Goal: Task Accomplishment & Management: Complete application form

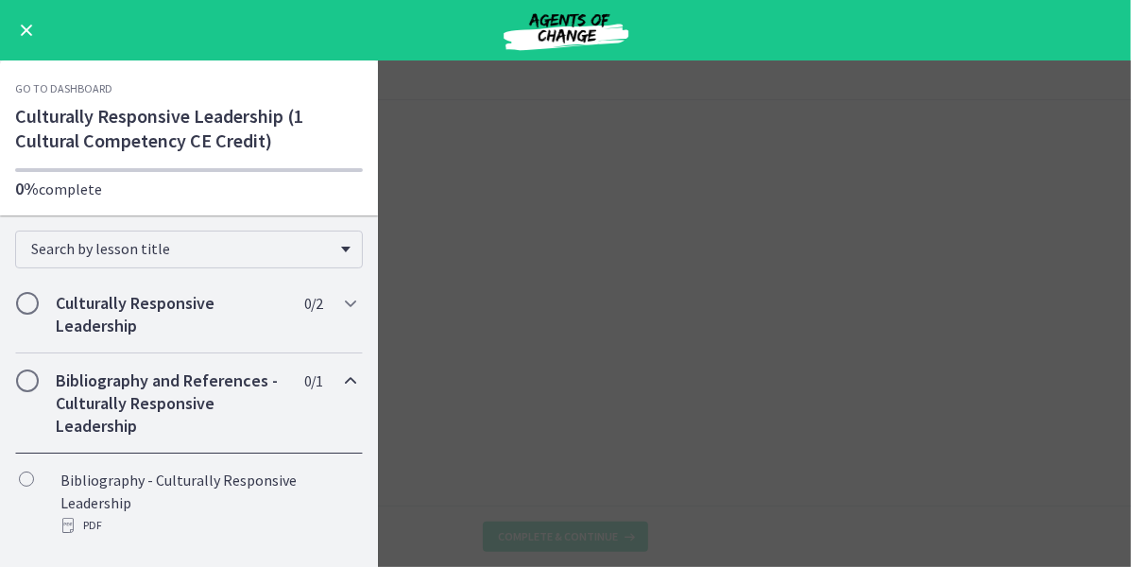
scroll to position [12, 0]
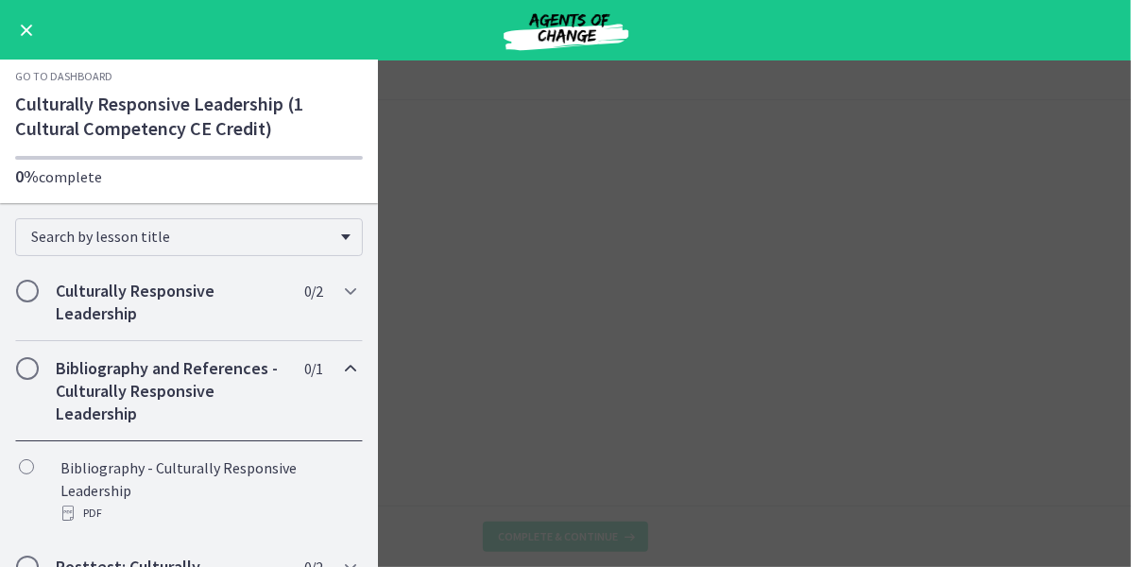
click at [490, 273] on main "Video: Culturally Responsive Leadership Enable fullscreen Learning Objectives: …" at bounding box center [565, 313] width 1131 height 506
click at [34, 22] on button "Enable menu" at bounding box center [26, 30] width 23 height 23
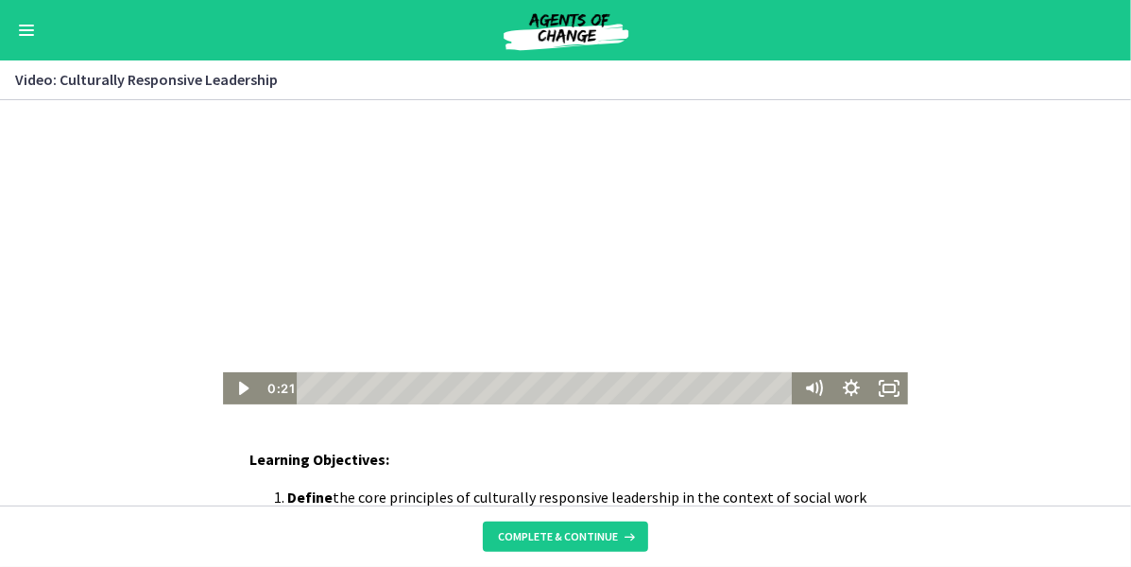
scroll to position [149, 0]
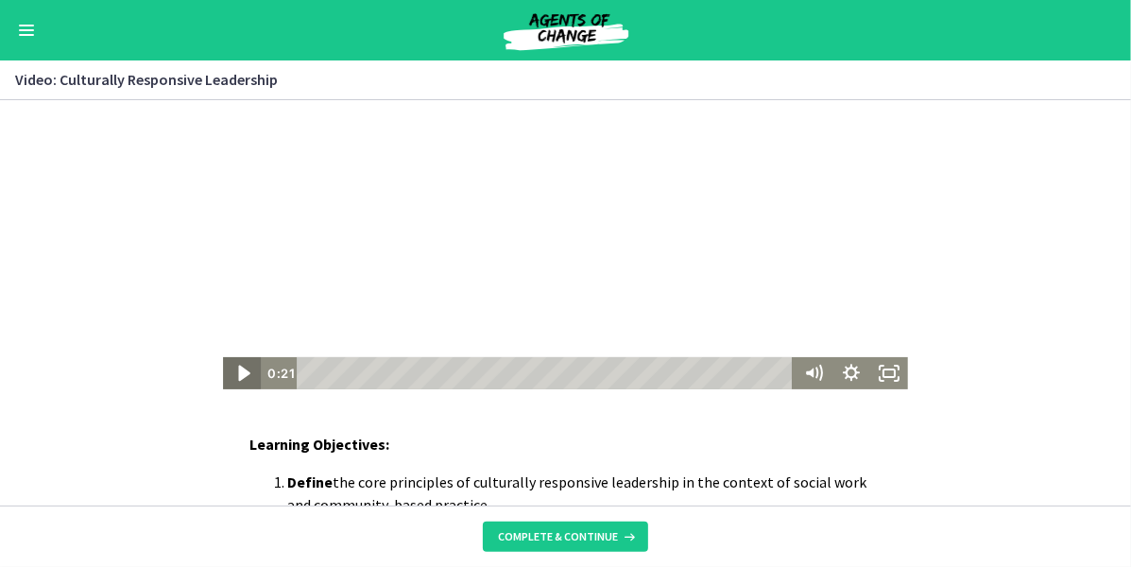
click at [242, 382] on icon "Play Video" at bounding box center [243, 374] width 45 height 39
click at [850, 373] on icon "Show settings menu" at bounding box center [851, 374] width 45 height 39
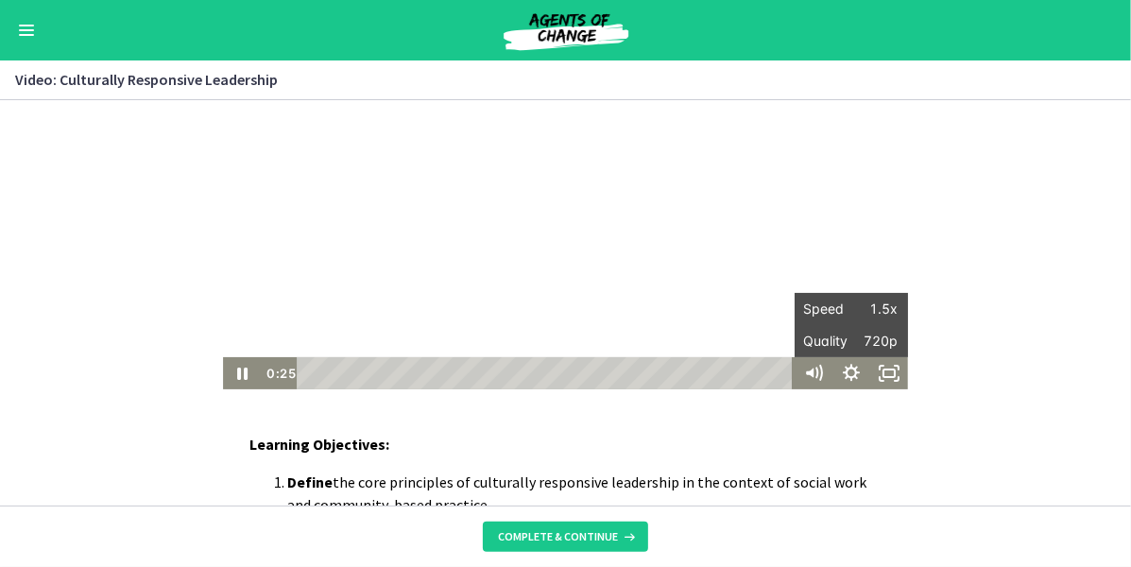
click at [1006, 352] on div "Click for sound @keyframes VOLUME_SMALL_WAVE_FLASH { 0% { opacity: 0; } 33% { o…" at bounding box center [565, 171] width 1131 height 438
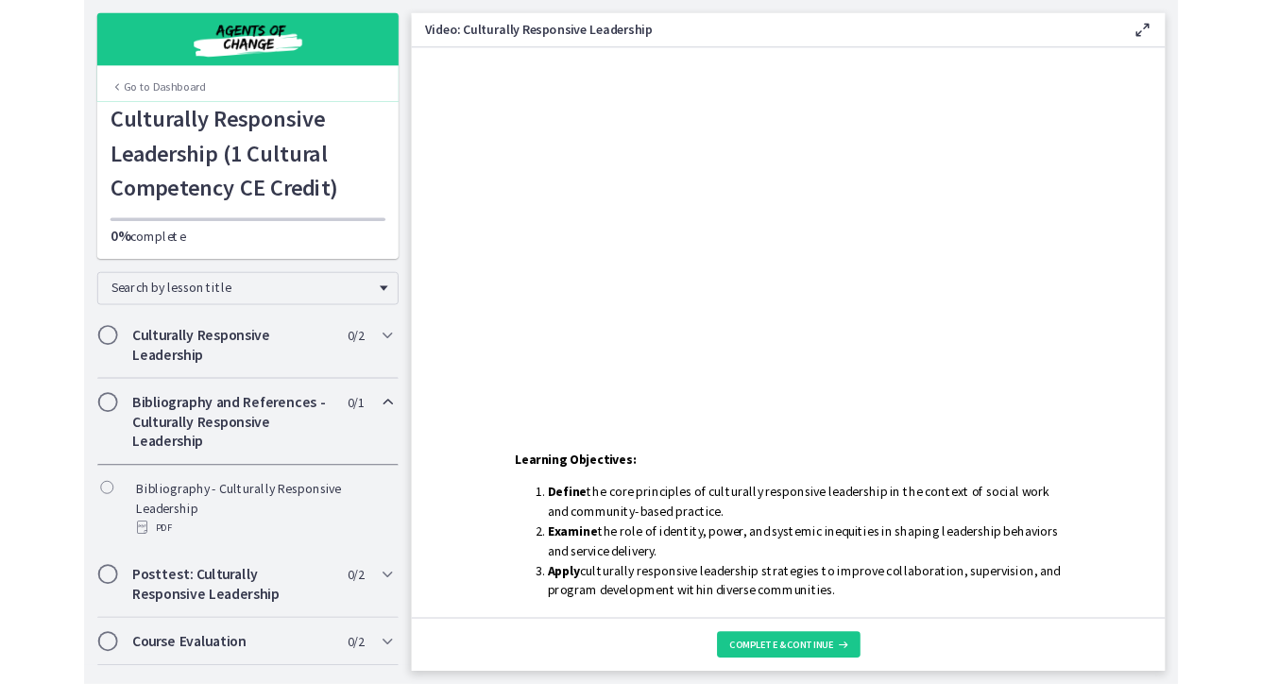
scroll to position [0, 0]
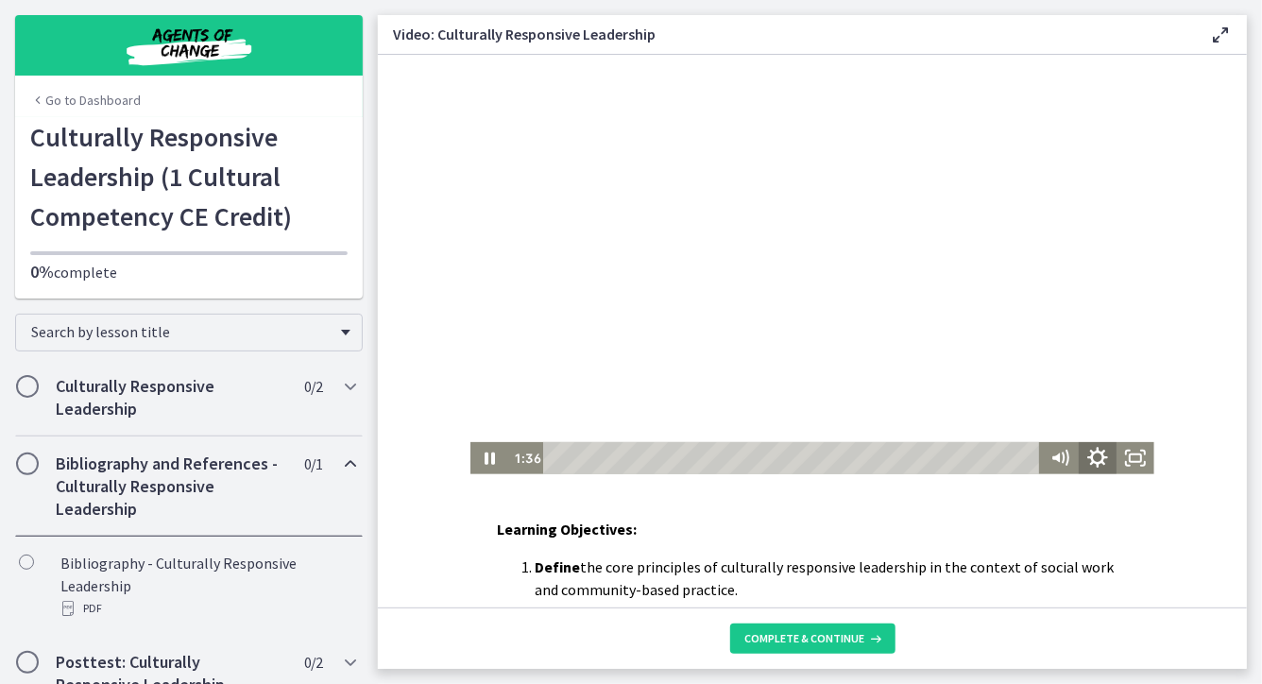
click at [1100, 456] on icon "Show settings menu" at bounding box center [1096, 457] width 45 height 39
click at [1102, 393] on span "1.5x" at bounding box center [1120, 393] width 47 height 32
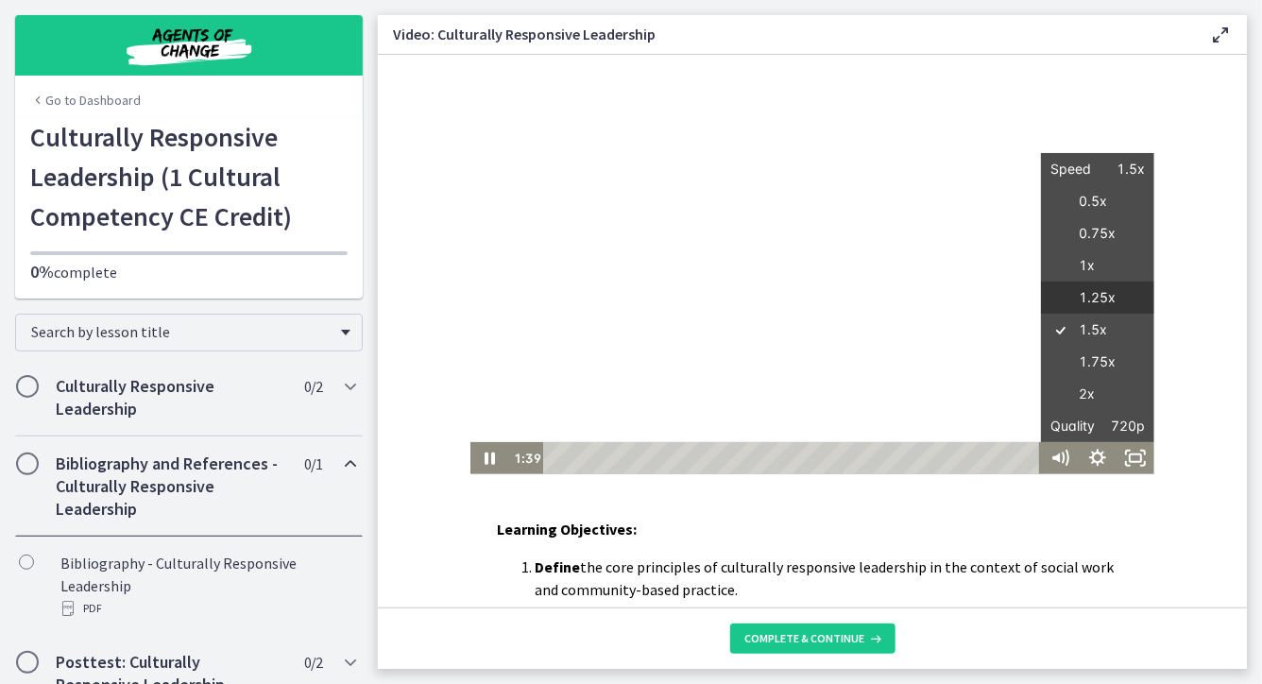
click at [1101, 298] on label "1.25x" at bounding box center [1096, 297] width 113 height 33
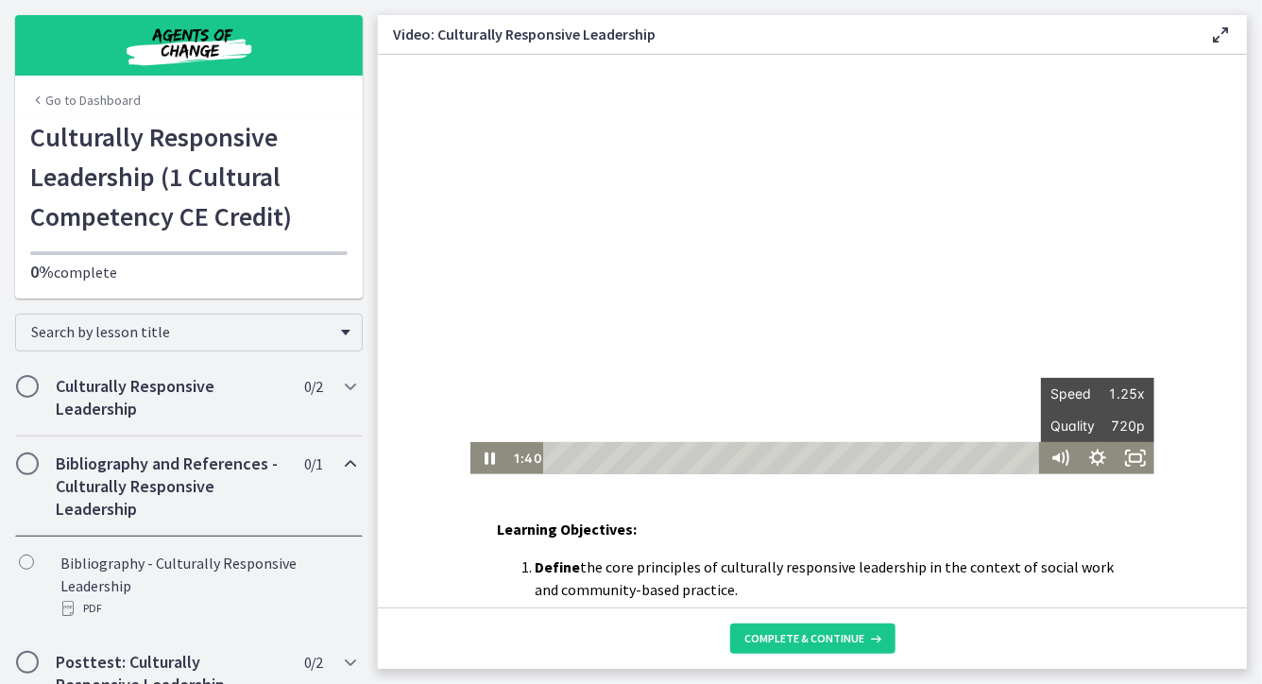
click at [1028, 496] on div "Learning Objectives: Define the core principles of culturally responsive leader…" at bounding box center [812, 312] width 869 height 553
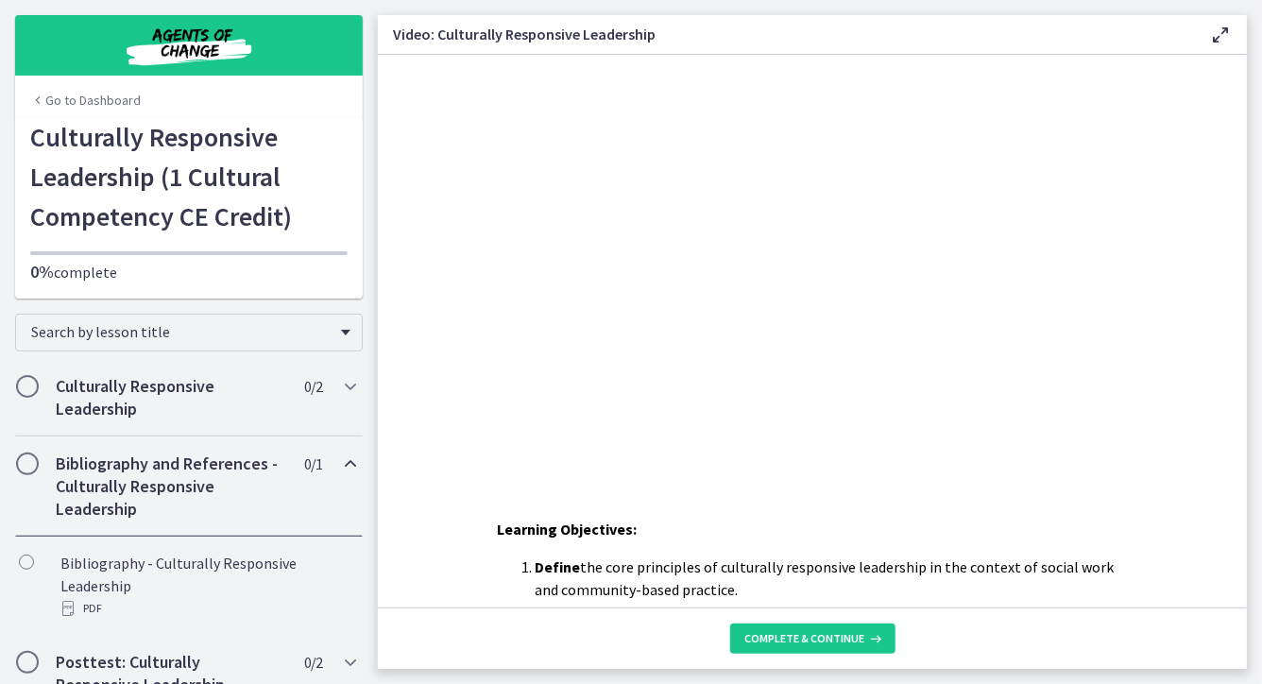
click at [1130, 35] on icon at bounding box center [1220, 35] width 23 height 23
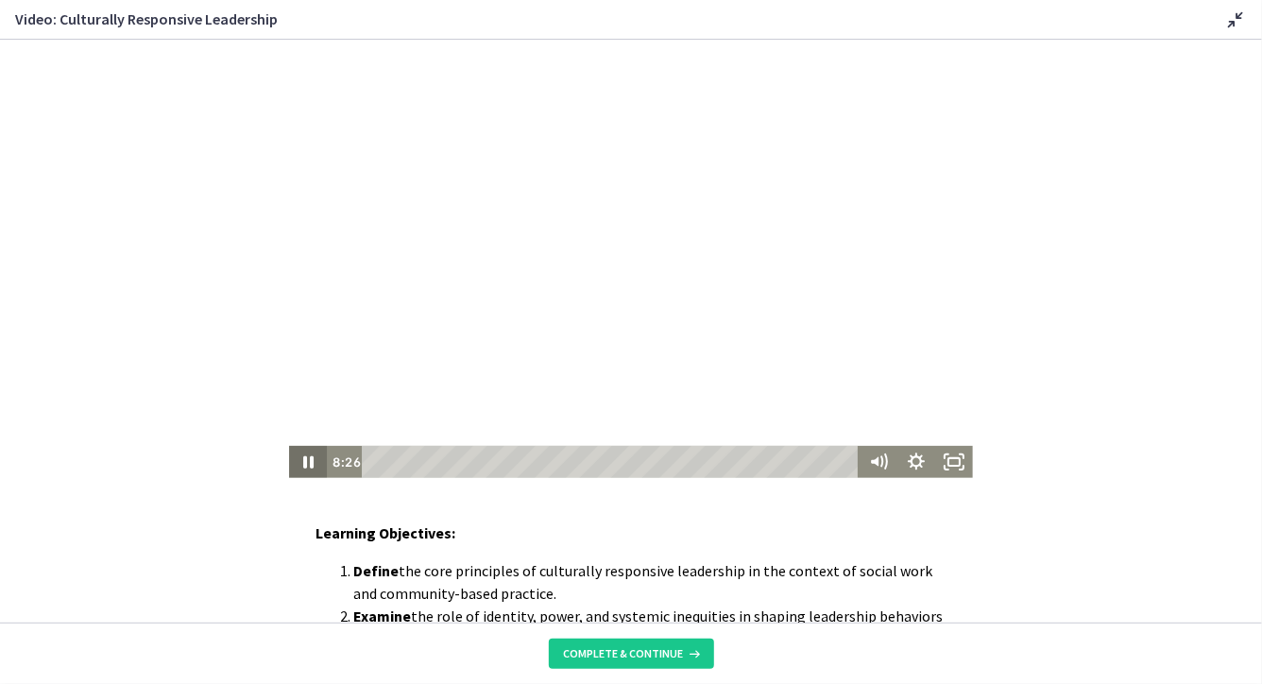
click at [305, 466] on icon "Pause" at bounding box center [308, 461] width 10 height 12
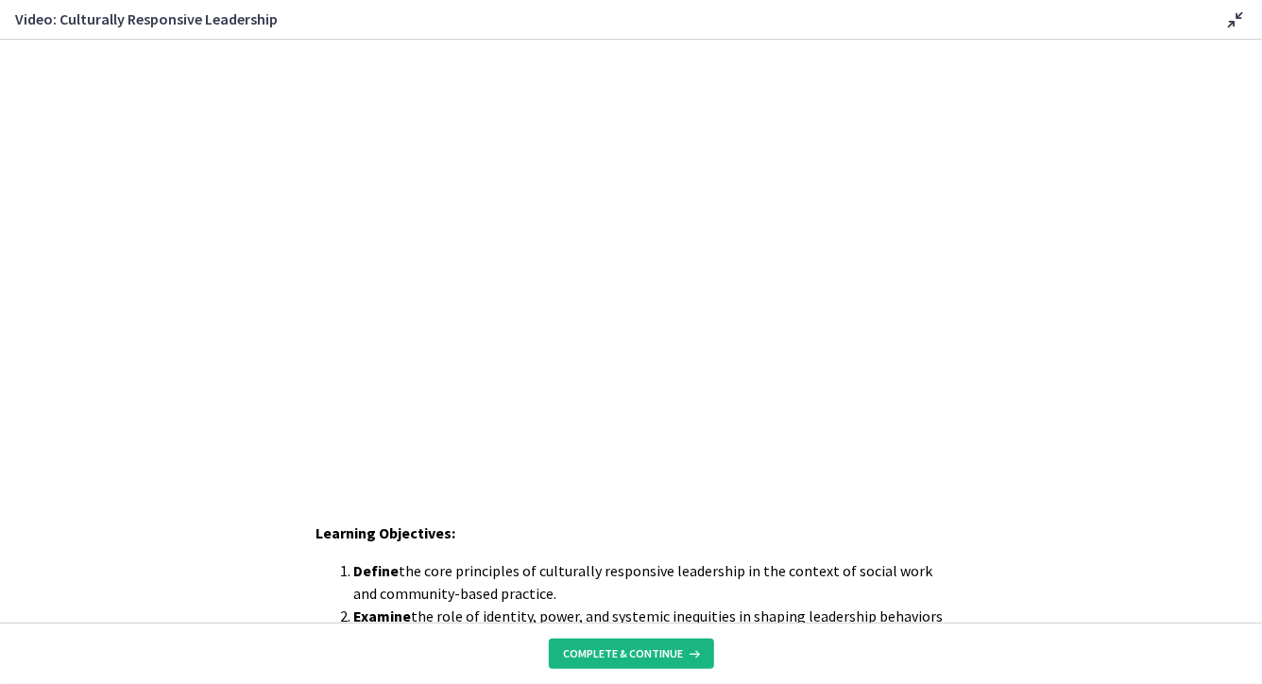
click at [621, 566] on span "Complete & continue" at bounding box center [624, 653] width 120 height 15
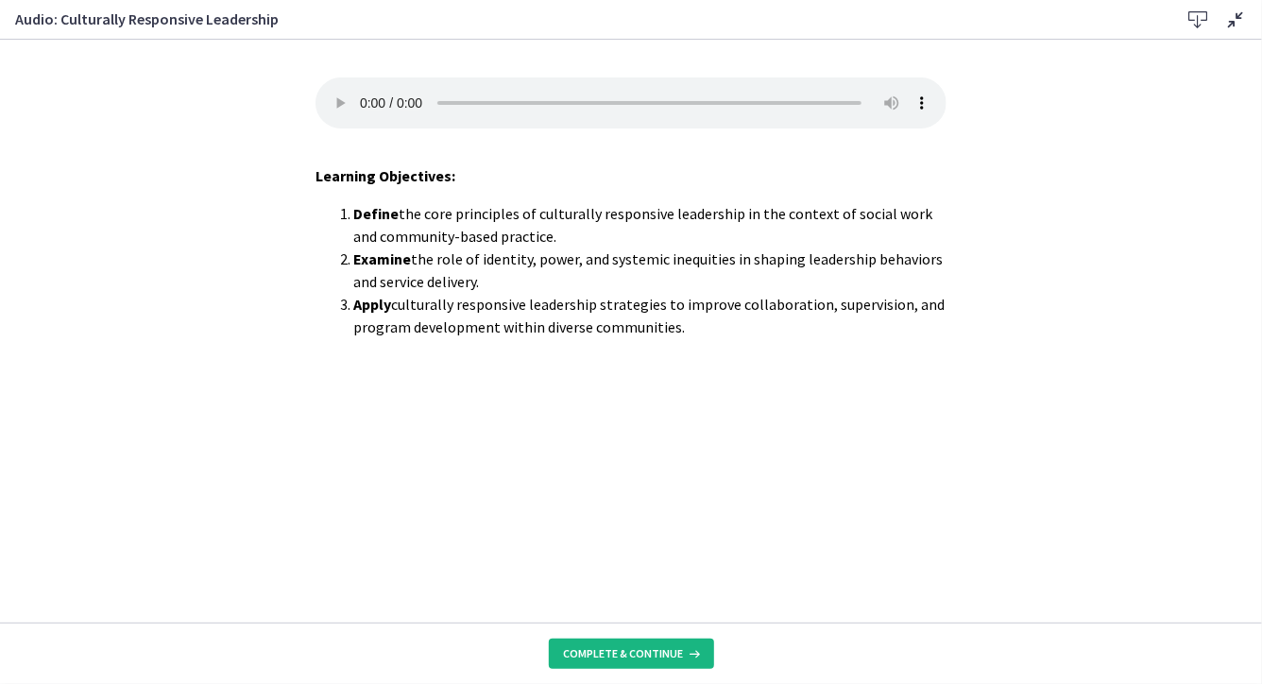
click at [621, 566] on span "Complete & continue" at bounding box center [624, 653] width 120 height 15
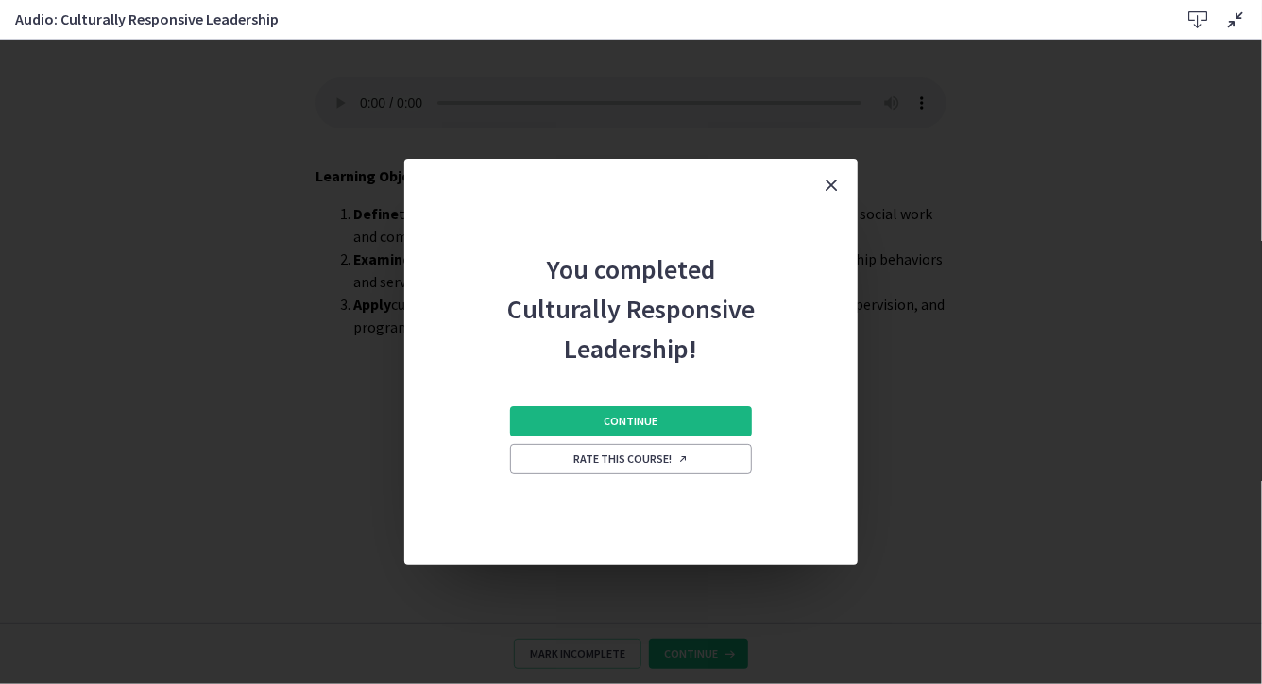
click at [661, 426] on button "Continue" at bounding box center [631, 421] width 242 height 30
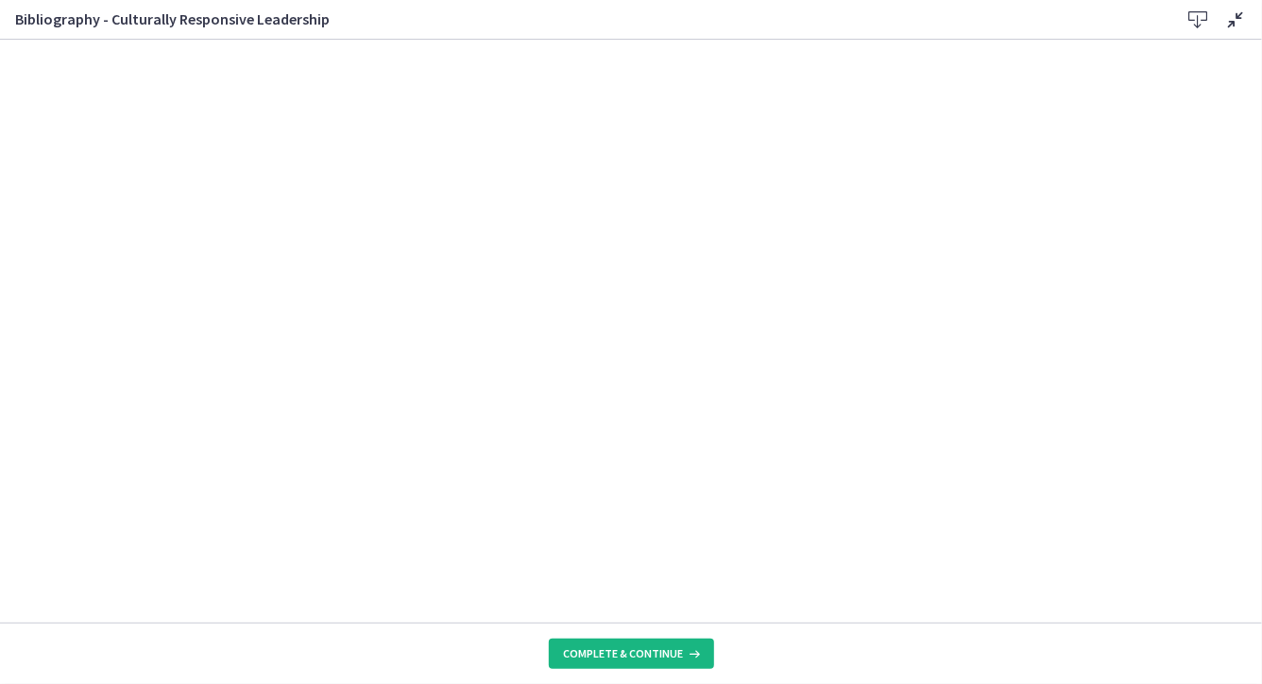
click at [625, 566] on span "Complete & continue" at bounding box center [624, 653] width 120 height 15
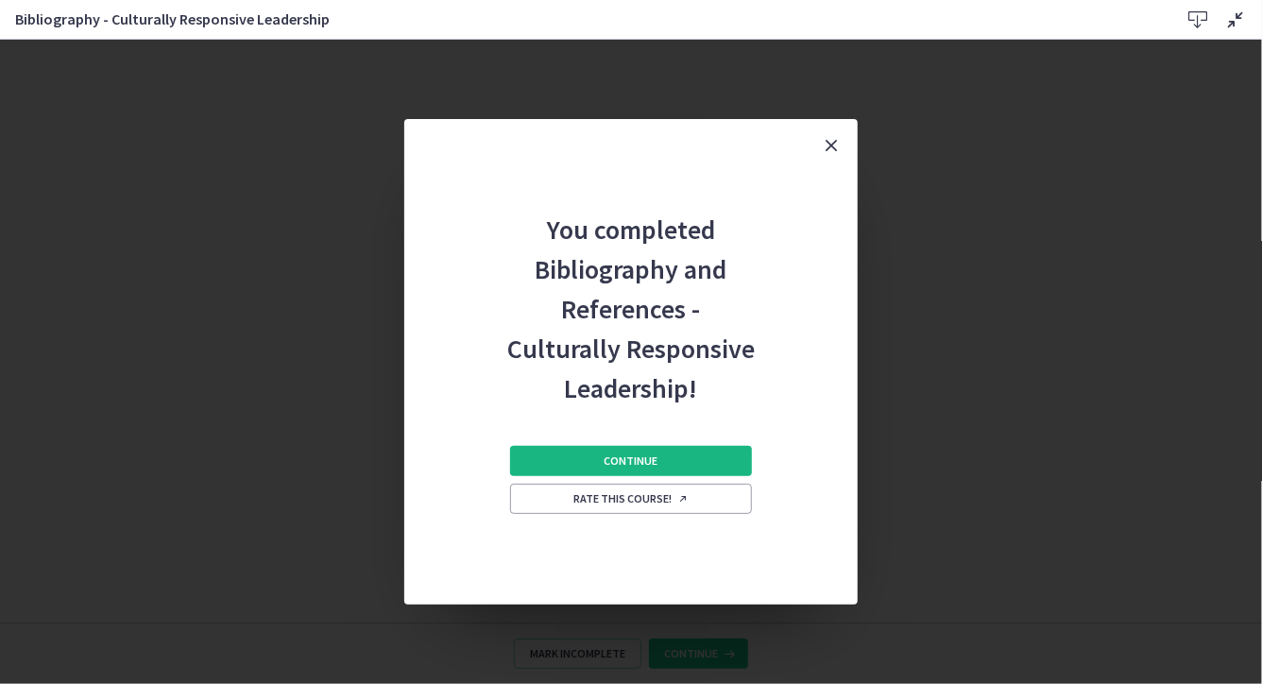
click at [666, 453] on button "Continue" at bounding box center [631, 461] width 242 height 30
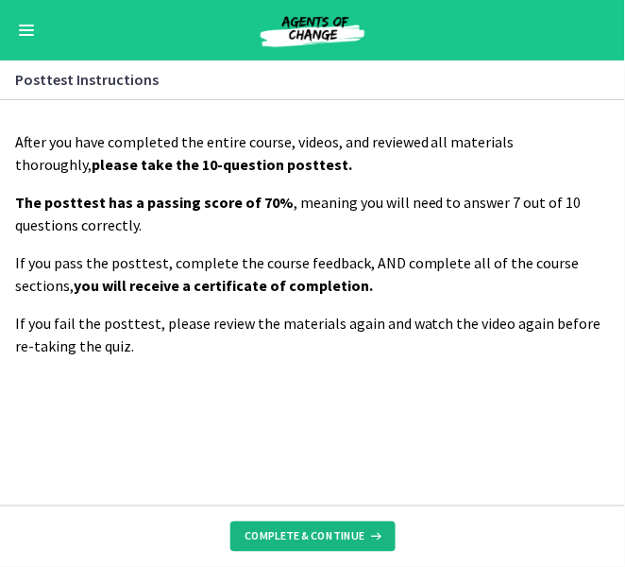
click at [309, 528] on button "Complete & continue" at bounding box center [313, 537] width 165 height 30
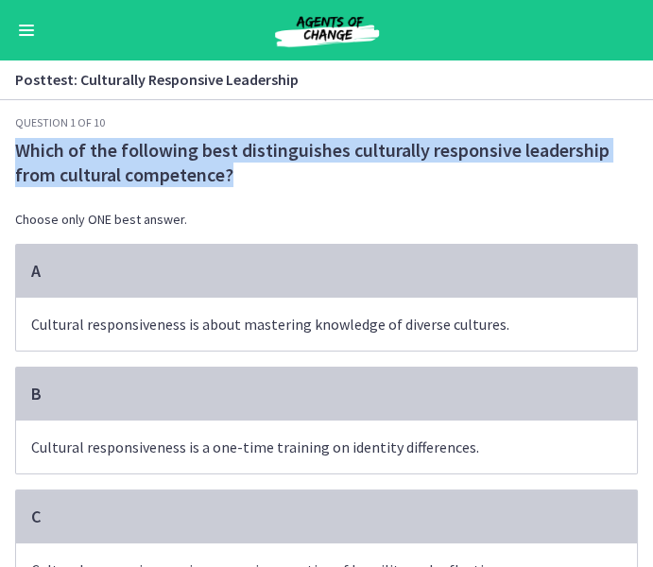
drag, startPoint x: 16, startPoint y: 153, endPoint x: 271, endPoint y: 180, distance: 256.6
click at [271, 180] on span "Which of the following best distinguishes culturally responsive leadership from…" at bounding box center [326, 162] width 623 height 49
copy span "Which of the following best distinguishes culturally responsive leadership from…"
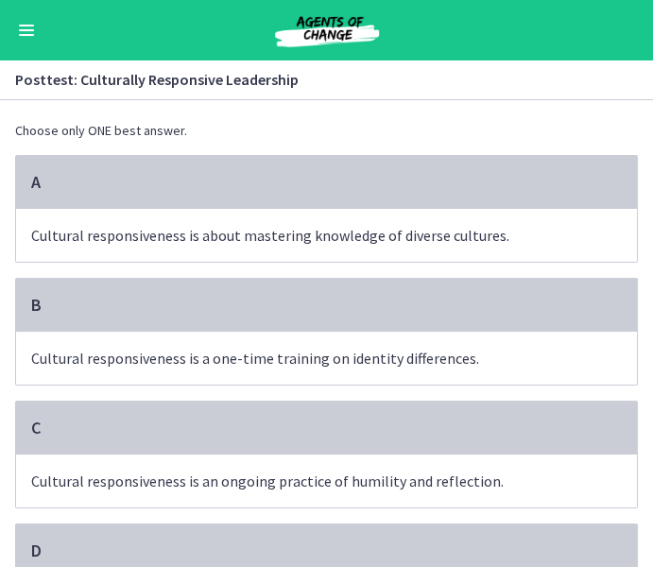
scroll to position [102, 0]
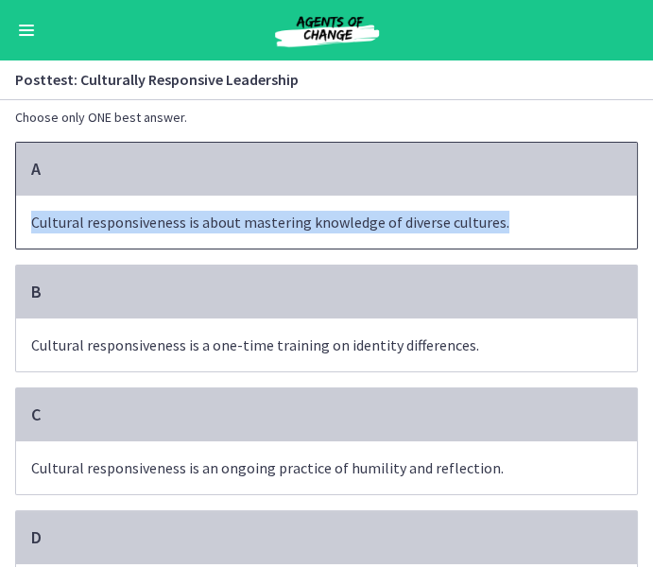
drag, startPoint x: 497, startPoint y: 225, endPoint x: 29, endPoint y: 223, distance: 467.7
click at [29, 223] on span "Cultural responsiveness is about mastering knowledge of diverse cultures." at bounding box center [326, 222] width 621 height 53
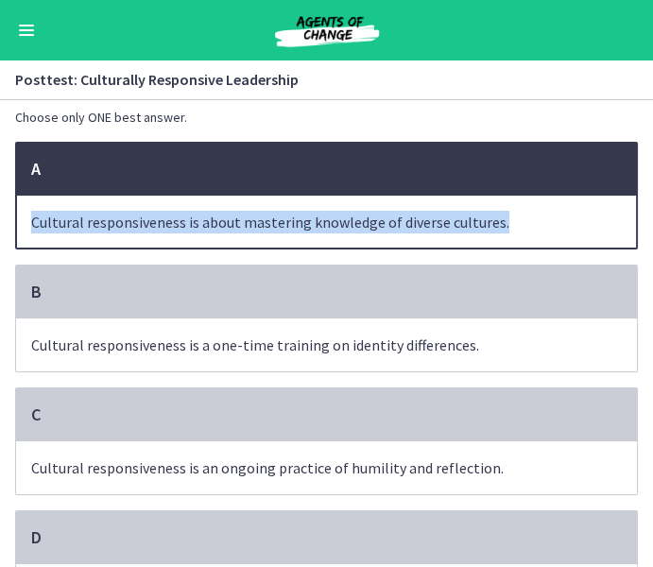
copy span "Cultural responsiveness is about mastering knowledge of diverse cultures."
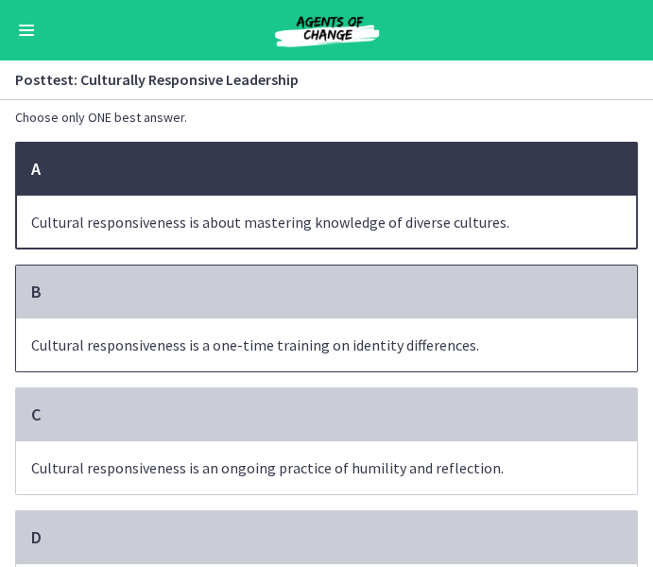
drag, startPoint x: 35, startPoint y: 346, endPoint x: 332, endPoint y: 343, distance: 296.7
click at [332, 343] on span "Cultural responsiveness is a one-time training on identity differences." at bounding box center [326, 344] width 621 height 53
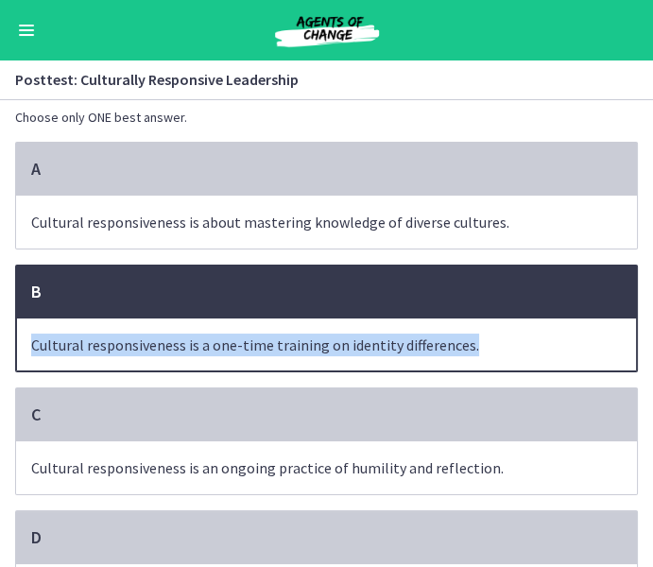
drag, startPoint x: 470, startPoint y: 346, endPoint x: 20, endPoint y: 347, distance: 450.7
click at [20, 347] on span "Cultural responsiveness is a one-time training on identity differences." at bounding box center [326, 344] width 621 height 53
copy span "Cultural responsiveness is a one-time training on identity differences."
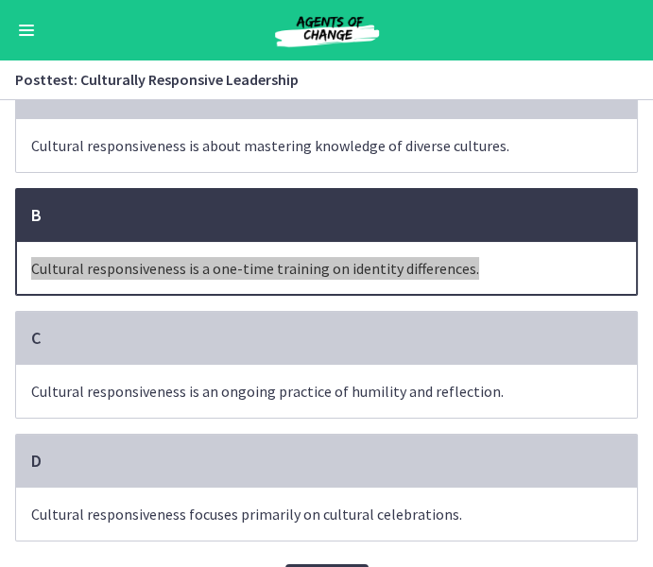
scroll to position [231, 0]
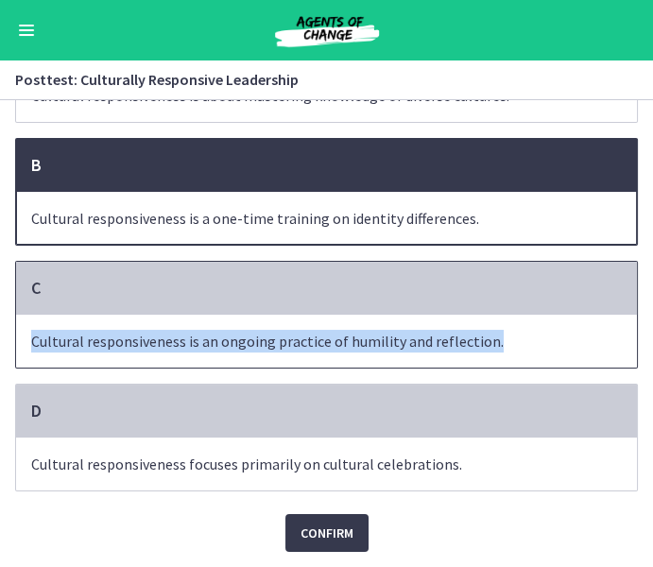
drag, startPoint x: 486, startPoint y: 339, endPoint x: 24, endPoint y: 343, distance: 462.0
click at [24, 343] on span "Cultural responsiveness is an ongoing practice of humility and reflection." at bounding box center [326, 341] width 621 height 53
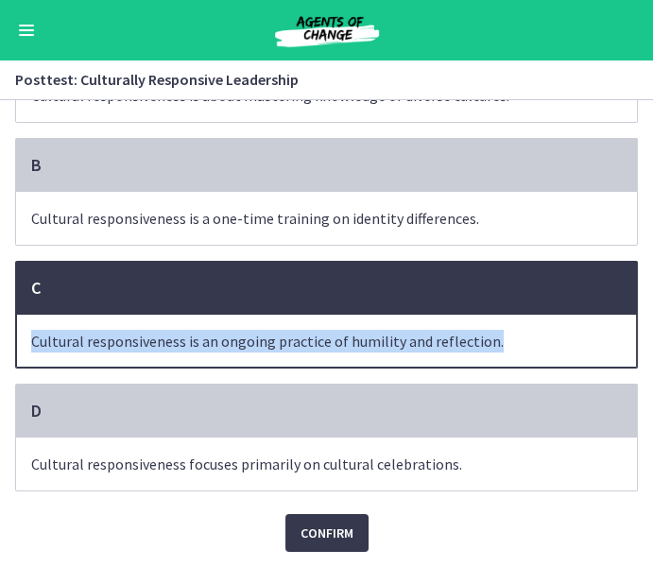
copy span "Cultural responsiveness is an ongoing practice of humility and reflection."
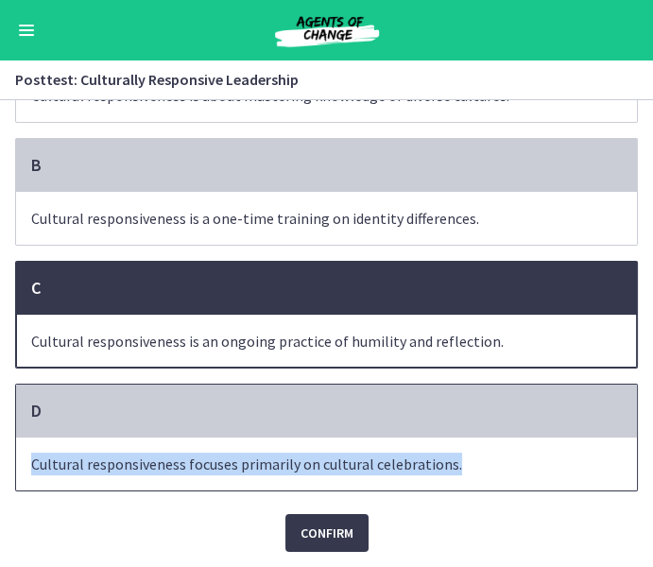
drag, startPoint x: 454, startPoint y: 466, endPoint x: 19, endPoint y: 459, distance: 435.6
click at [19, 459] on span "Cultural responsiveness focuses primarily on cultural celebrations." at bounding box center [326, 463] width 621 height 53
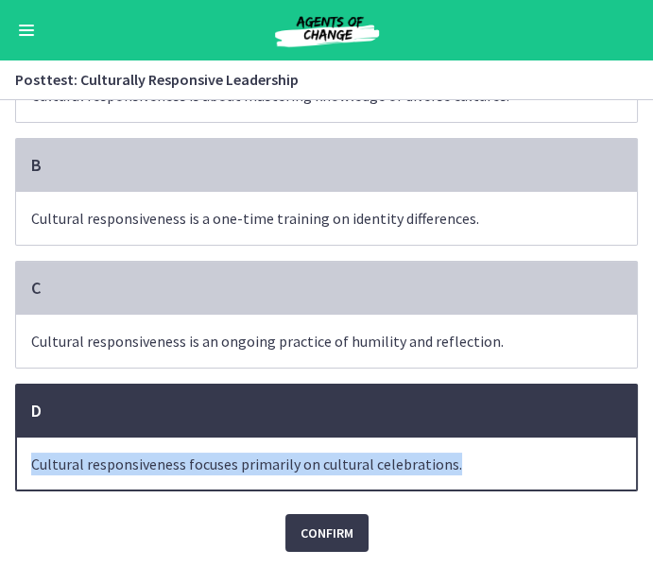
copy span "Cultural responsiveness focuses primarily on cultural celebrations."
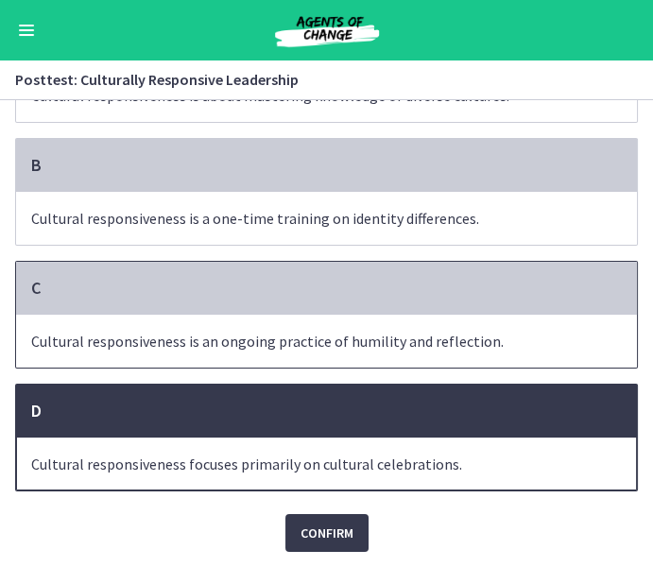
click at [195, 346] on span "Cultural responsiveness is an ongoing practice of humility and reflection." at bounding box center [326, 341] width 621 height 53
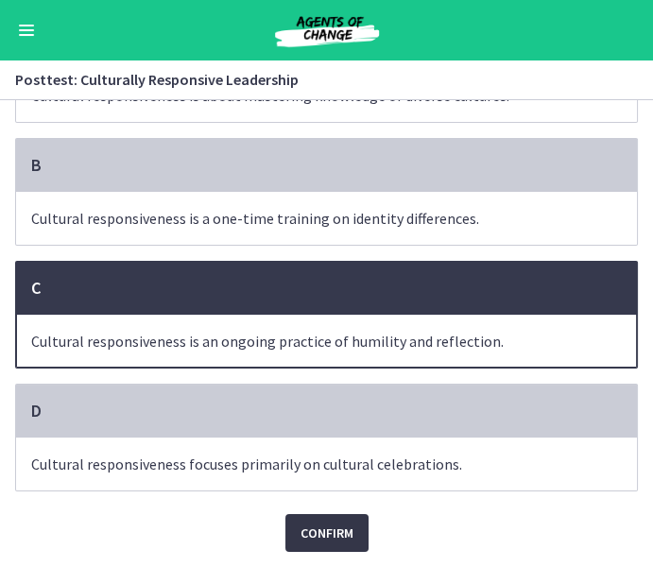
click at [314, 528] on span "Confirm" at bounding box center [326, 533] width 53 height 23
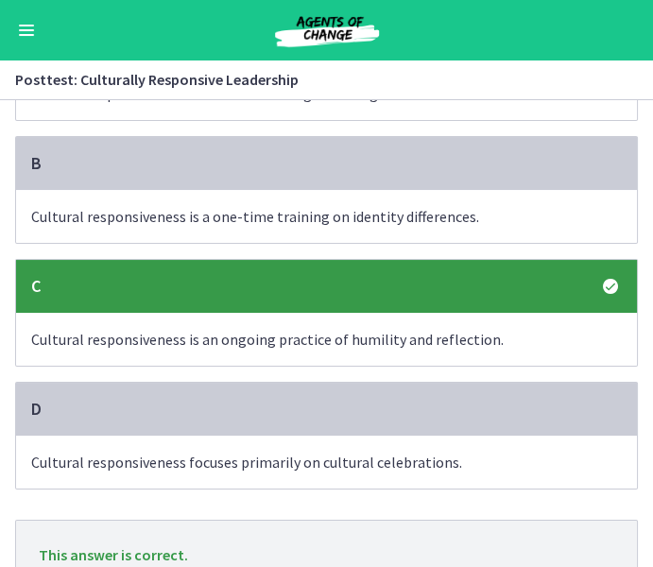
scroll to position [331, 0]
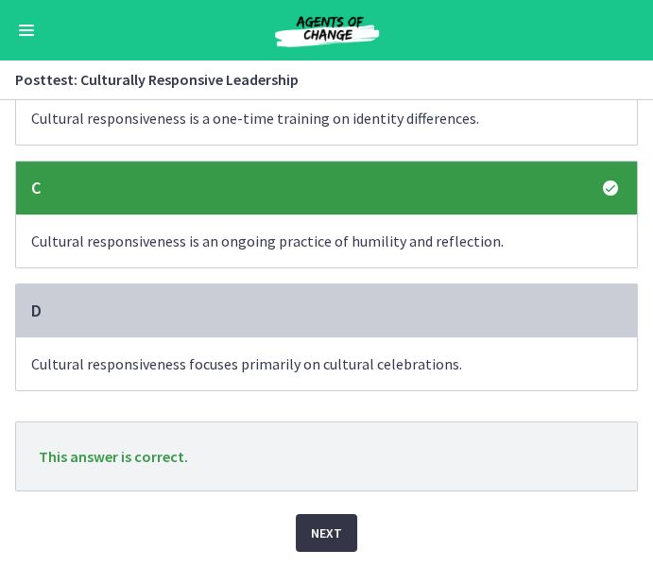
click at [329, 538] on span "Next" at bounding box center [326, 533] width 31 height 23
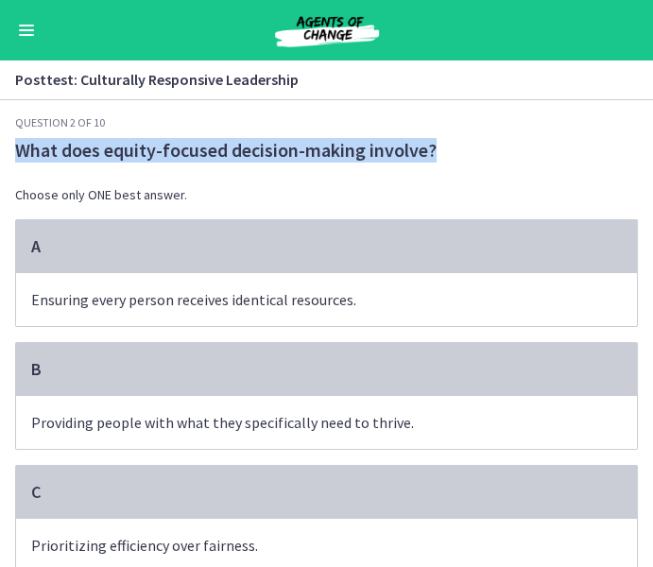
drag, startPoint x: 14, startPoint y: 147, endPoint x: 454, endPoint y: 147, distance: 440.3
click at [456, 148] on div "Question 2 of 10 What does equity-focused decision-making involve? Choose only …" at bounding box center [326, 341] width 653 height 452
copy span "What does equity-focused decision-making involve?"
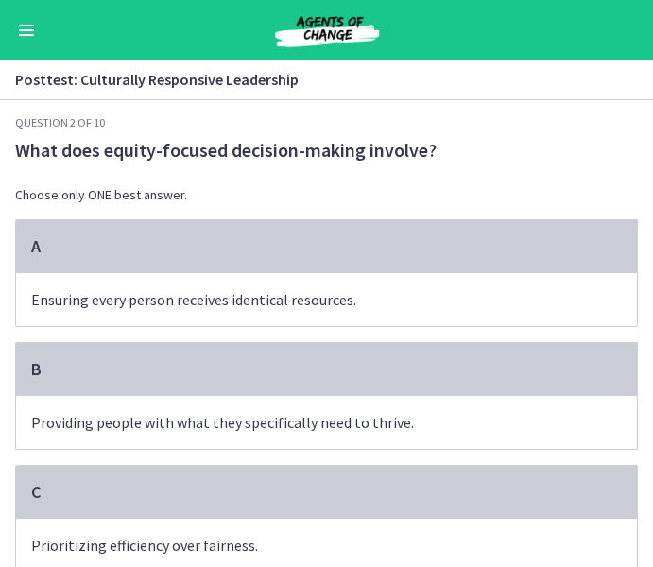
click at [228, 180] on div "What does equity-focused decision-making involve? Choose only ONE best answer." at bounding box center [326, 178] width 623 height 81
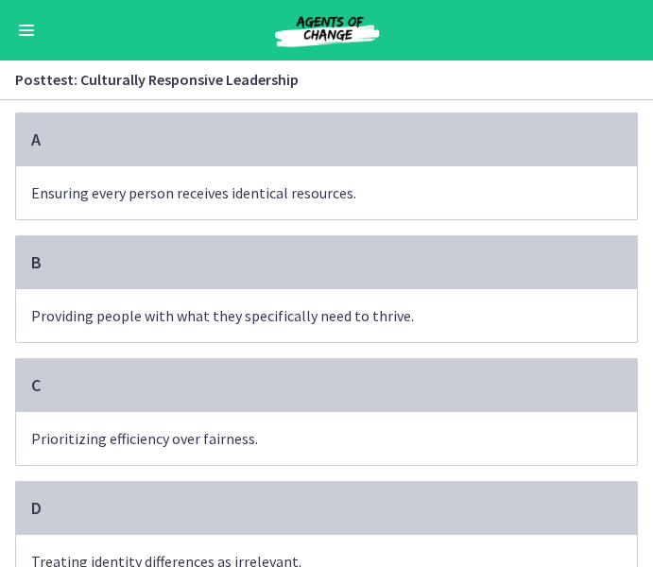
scroll to position [205, 0]
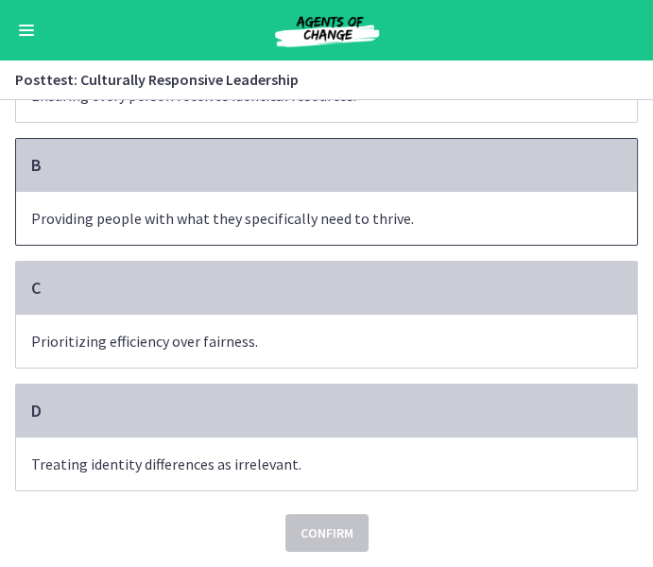
click at [203, 191] on div "B" at bounding box center [326, 165] width 621 height 53
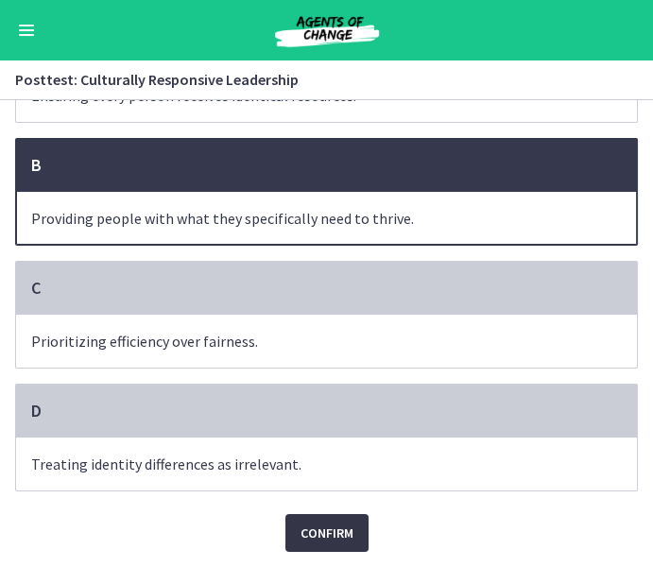
click at [322, 546] on button "Confirm" at bounding box center [326, 533] width 83 height 38
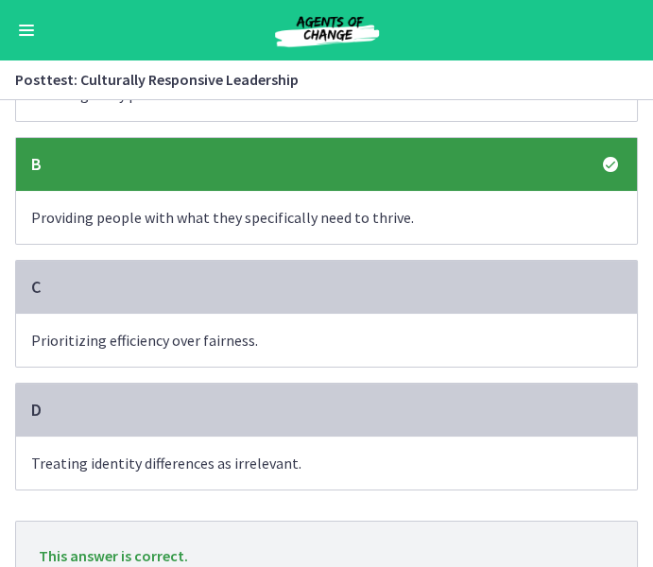
scroll to position [306, 0]
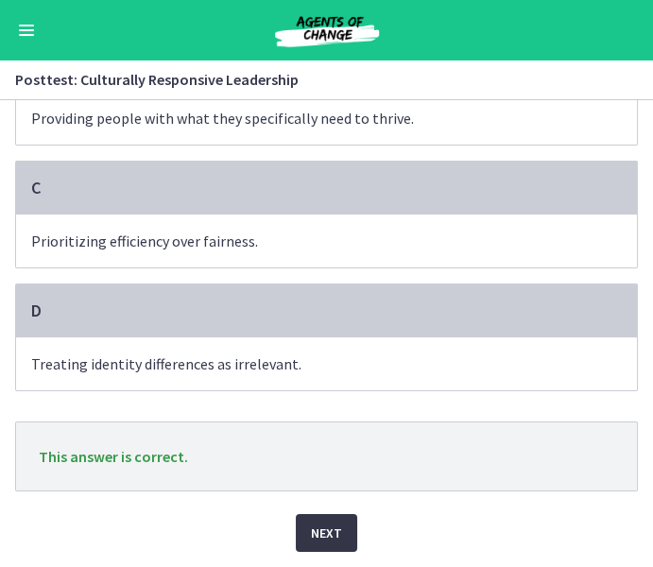
click at [325, 531] on span "Next" at bounding box center [326, 533] width 31 height 23
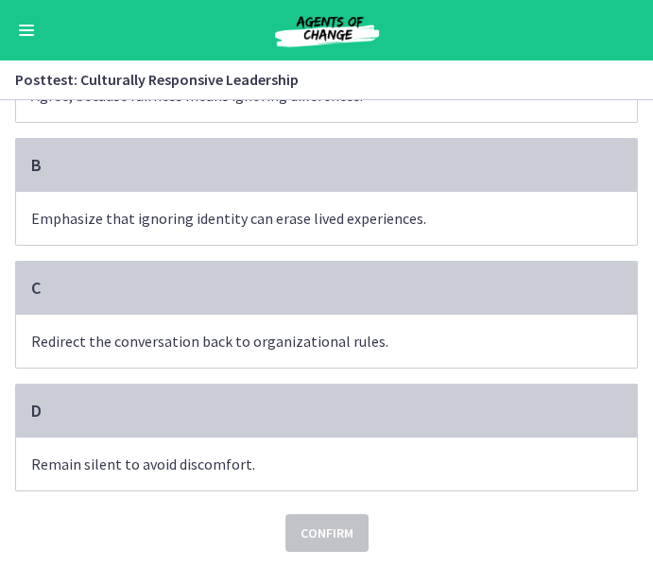
scroll to position [0, 0]
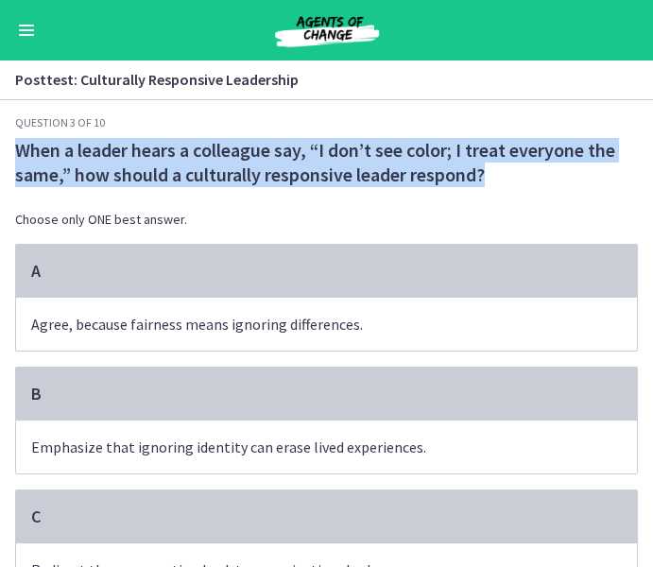
drag, startPoint x: 20, startPoint y: 148, endPoint x: 563, endPoint y: 170, distance: 543.7
click at [565, 172] on span "When a leader hears a colleague say, “I don’t see color; I treat everyone the s…" at bounding box center [326, 162] width 623 height 49
copy span "When a leader hears a colleague say, “I don’t see color; I treat everyone the s…"
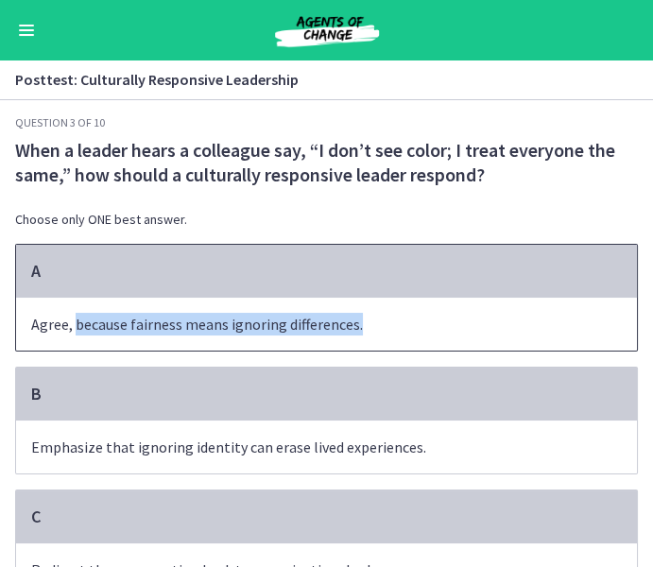
drag, startPoint x: 75, startPoint y: 326, endPoint x: 364, endPoint y: 334, distance: 289.2
click at [364, 334] on span "Agree, because fairness means ignoring differences." at bounding box center [326, 324] width 621 height 53
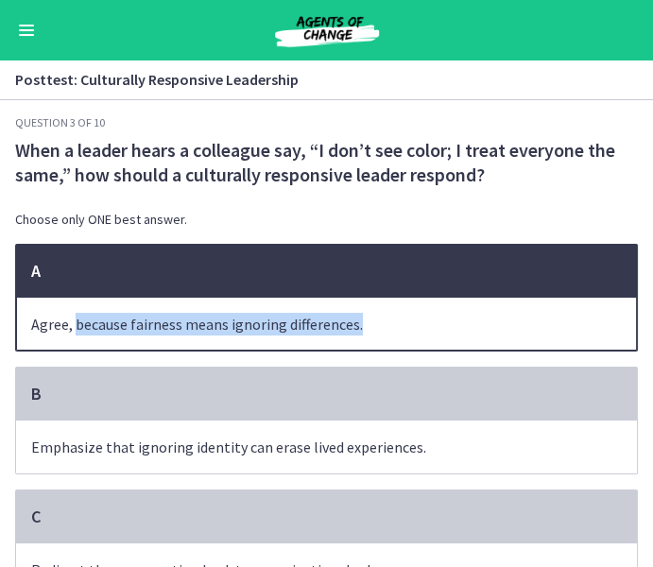
copy span "because fairness means ignoring differences."
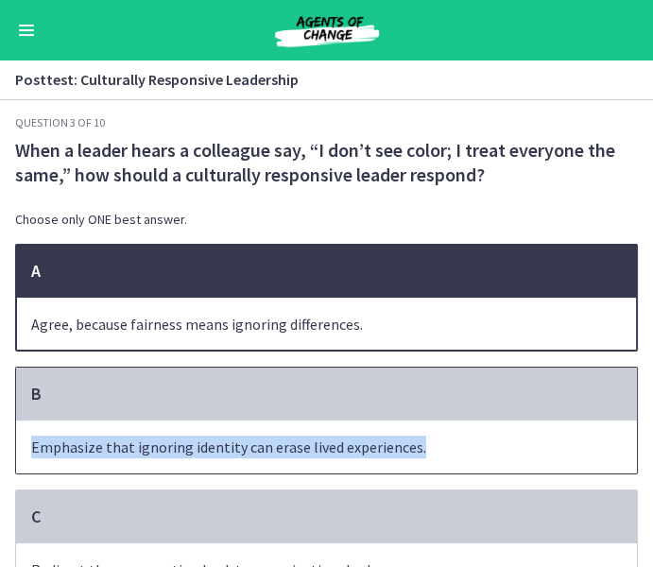
drag, startPoint x: 33, startPoint y: 450, endPoint x: 434, endPoint y: 457, distance: 400.7
click at [434, 457] on span "Emphasize that ignoring identity can erase lived experiences." at bounding box center [326, 446] width 621 height 53
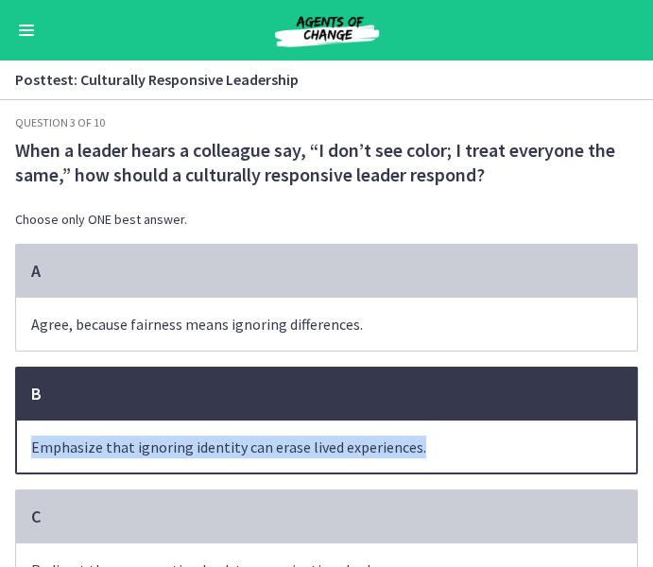
copy span "Emphasize that ignoring identity can erase lived experiences."
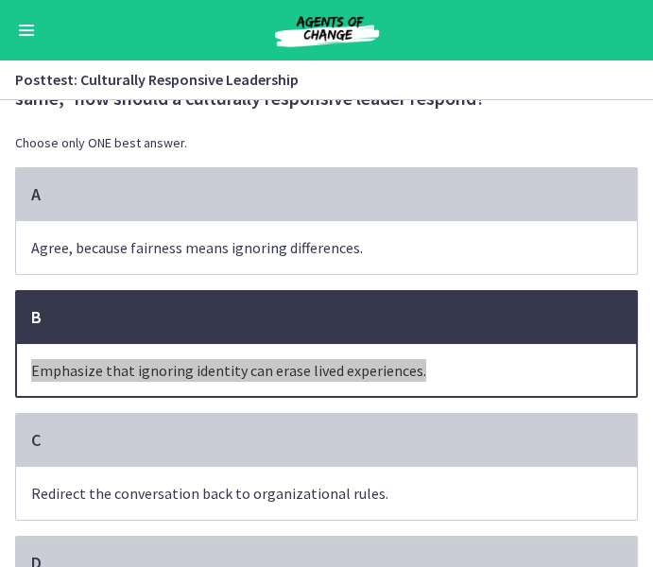
scroll to position [231, 0]
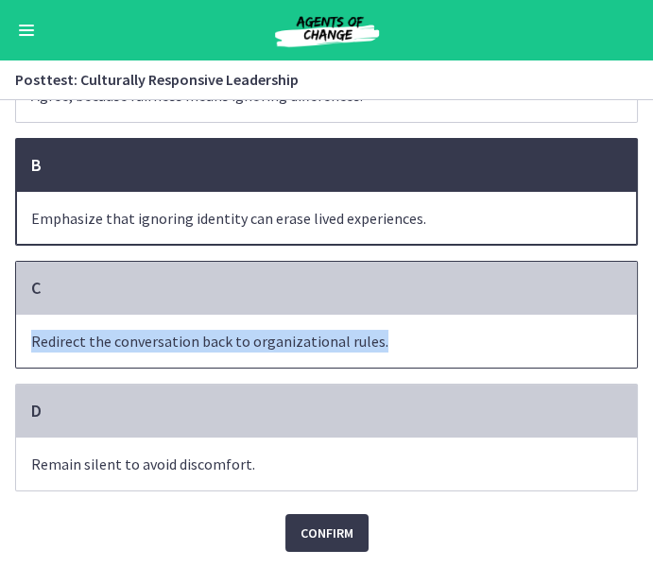
drag, startPoint x: 35, startPoint y: 340, endPoint x: 380, endPoint y: 345, distance: 344.9
click at [380, 345] on span "Redirect the conversation back to organizational rules." at bounding box center [326, 341] width 621 height 53
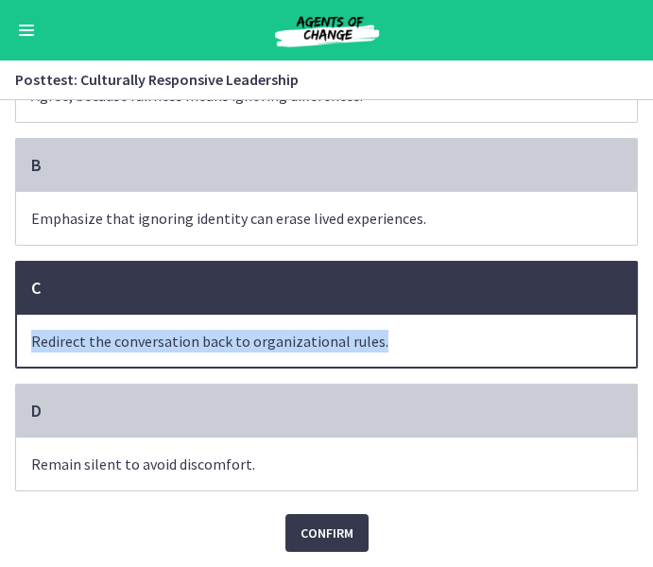
copy span "Redirect the conversation back to organizational rules."
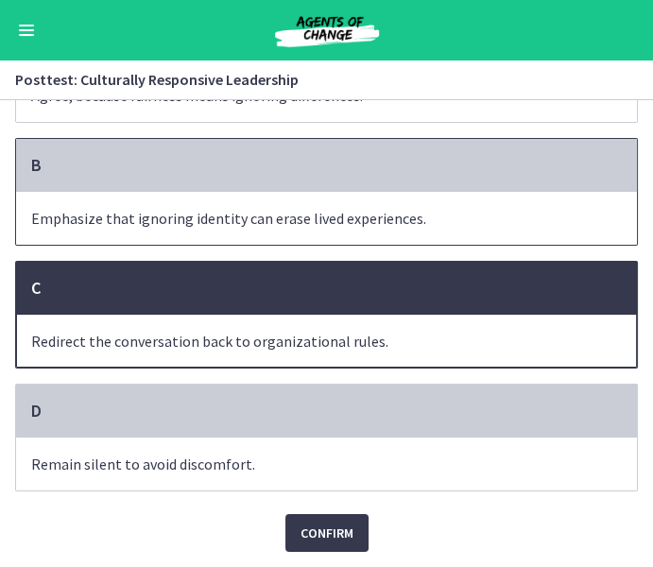
click at [219, 205] on span "Emphasize that ignoring identity can erase lived experiences." at bounding box center [326, 218] width 621 height 53
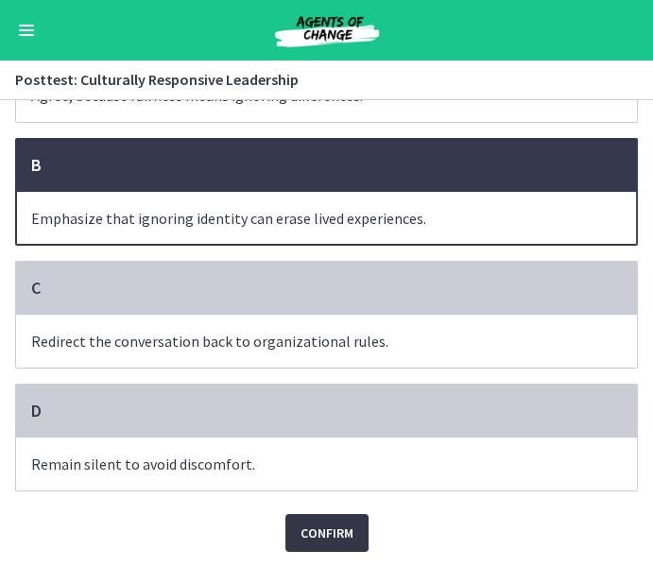
click at [300, 529] on span "Confirm" at bounding box center [326, 533] width 53 height 23
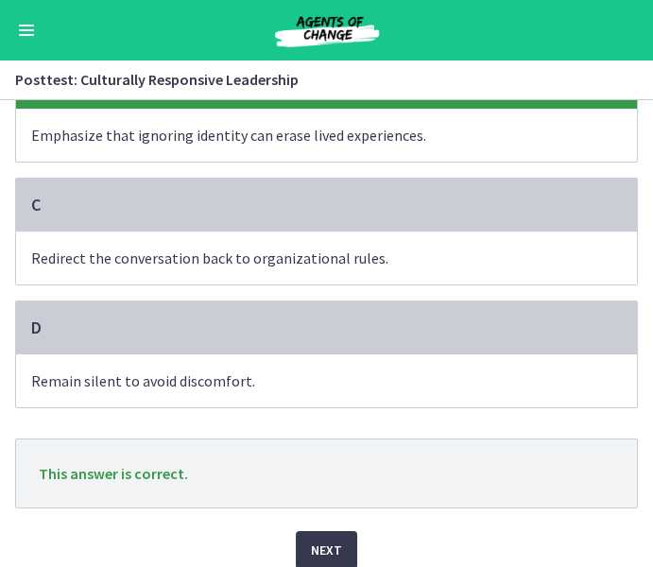
scroll to position [331, 0]
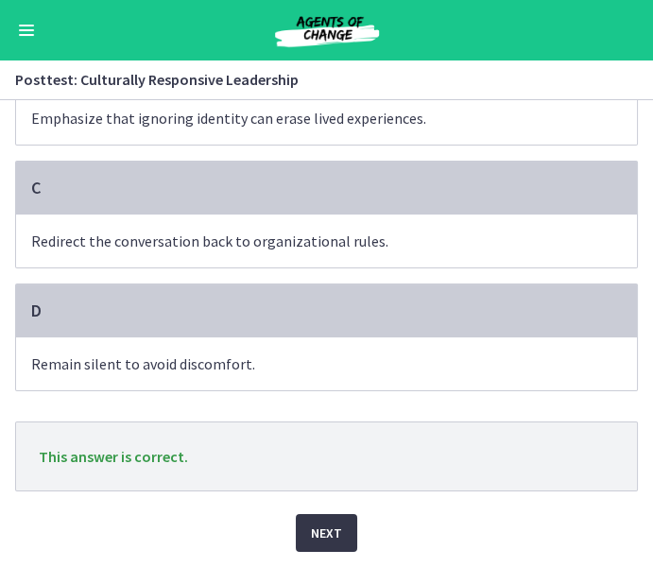
click at [305, 524] on button "Next" at bounding box center [326, 533] width 61 height 38
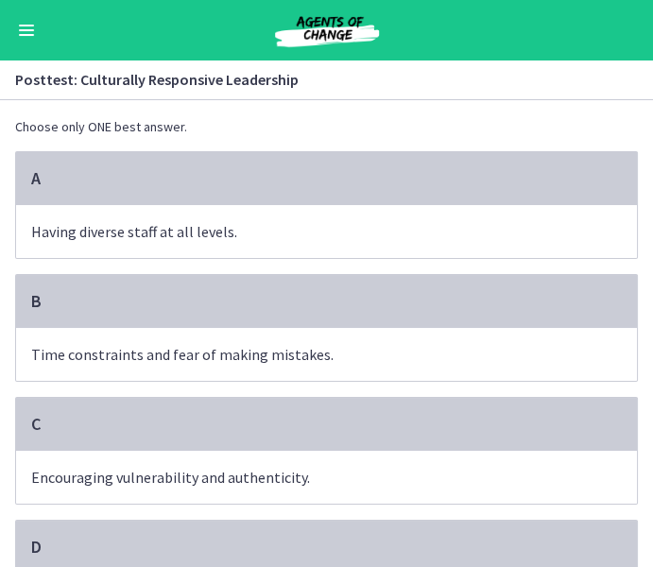
scroll to position [0, 0]
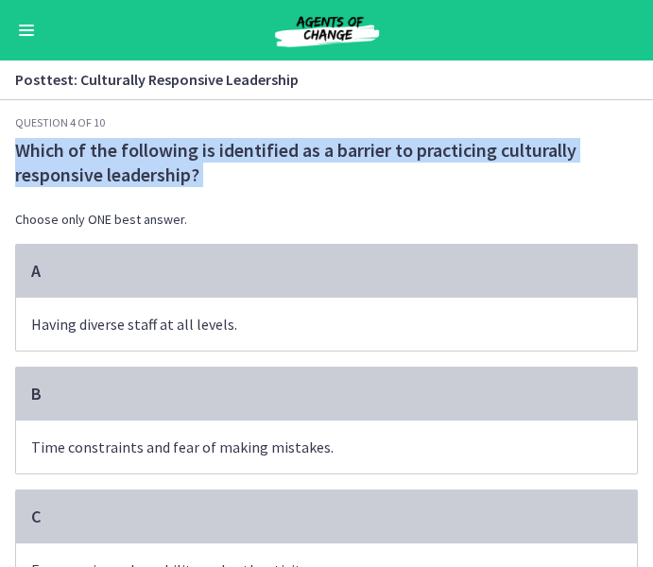
drag, startPoint x: 15, startPoint y: 146, endPoint x: 242, endPoint y: 192, distance: 231.2
click at [242, 193] on div "Which of the following is identified as a barrier to practicing culturally resp…" at bounding box center [326, 191] width 623 height 106
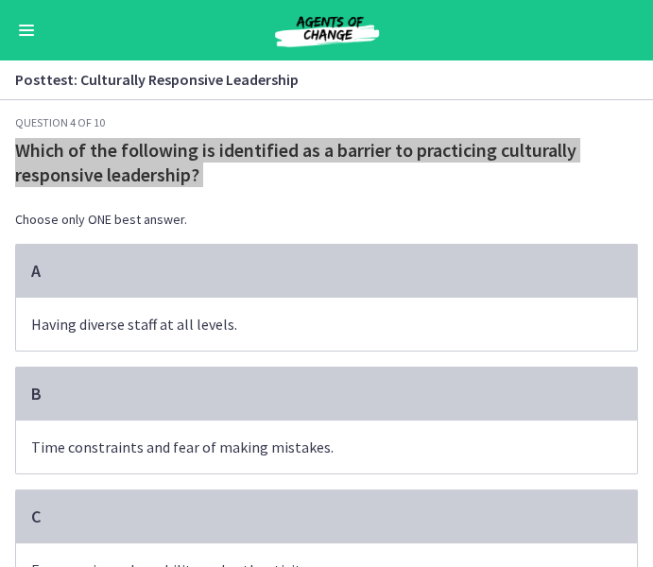
scroll to position [231, 0]
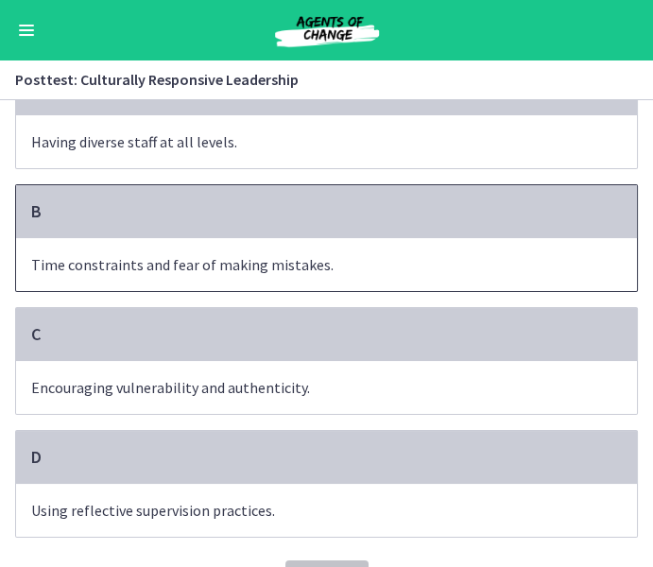
click at [185, 243] on span "Time constraints and fear of making mistakes." at bounding box center [326, 264] width 621 height 53
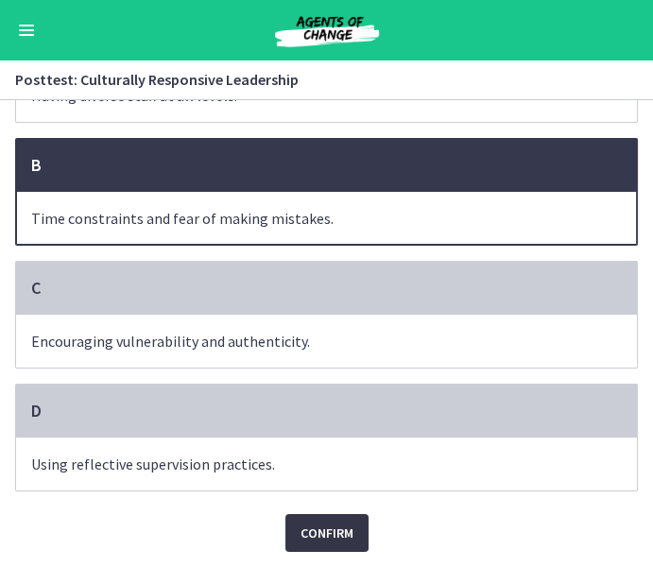
click at [314, 534] on span "Confirm" at bounding box center [326, 533] width 53 height 23
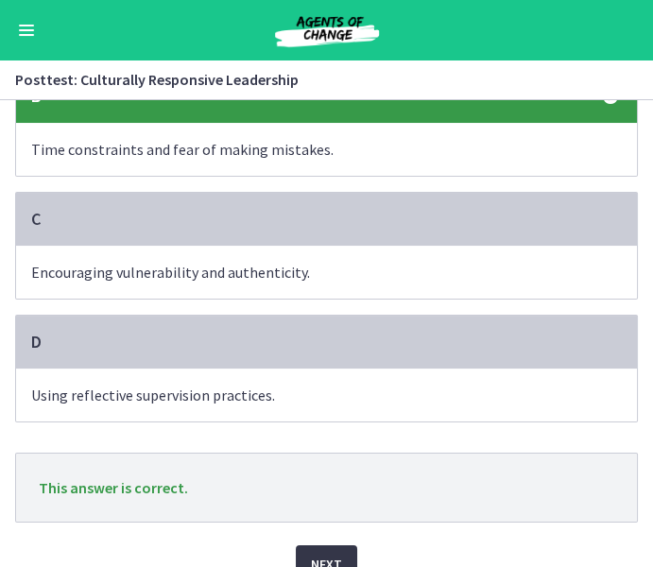
scroll to position [331, 0]
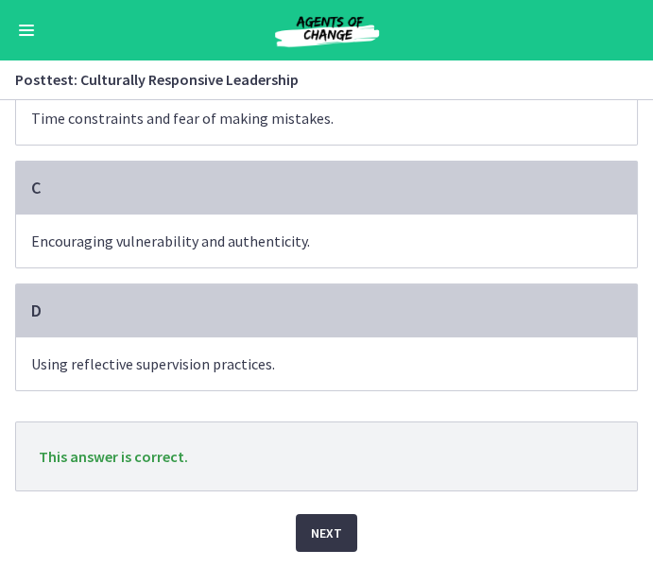
click at [333, 528] on span "Next" at bounding box center [326, 533] width 31 height 23
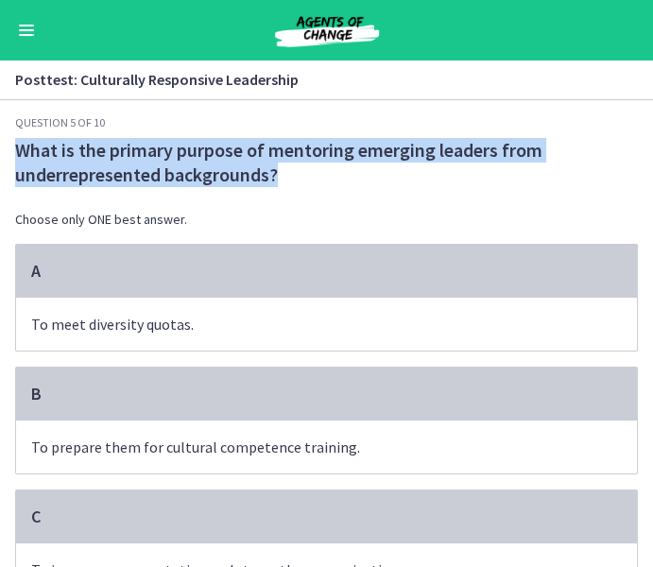
drag, startPoint x: 14, startPoint y: 149, endPoint x: 340, endPoint y: 174, distance: 326.9
click at [340, 174] on div "Question 5 of 10 What is the primary purpose of mentoring emerging leaders from…" at bounding box center [326, 341] width 653 height 452
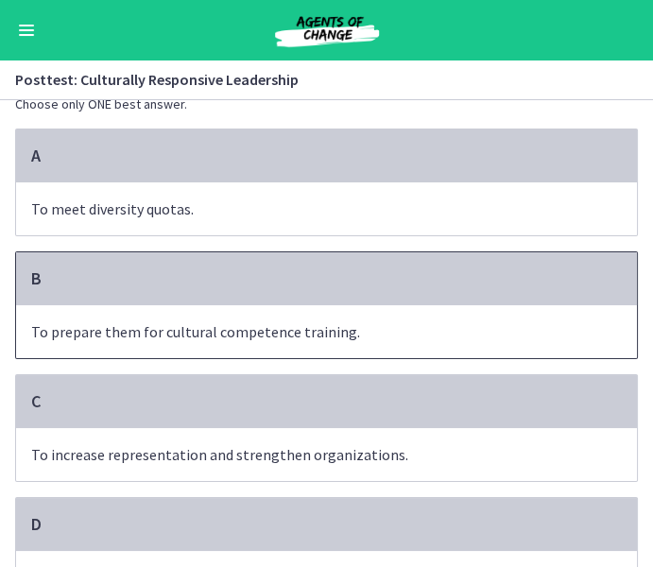
scroll to position [111, 0]
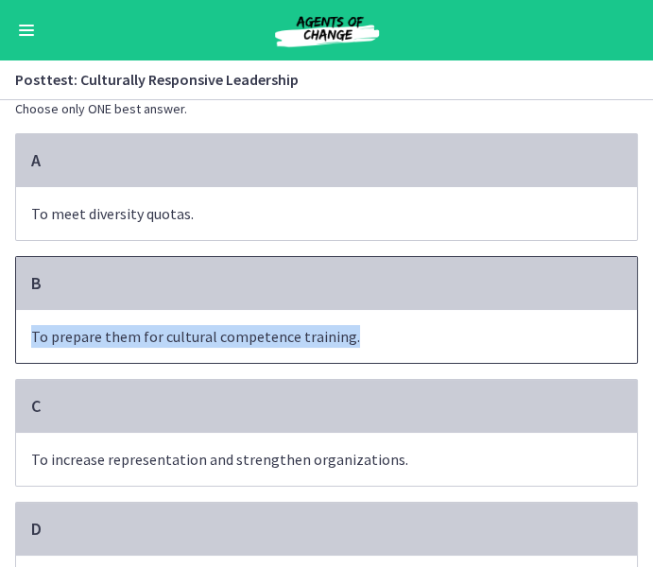
drag, startPoint x: 32, startPoint y: 341, endPoint x: 376, endPoint y: 350, distance: 344.0
click at [376, 350] on span "To prepare them for cultural competence training." at bounding box center [326, 336] width 621 height 53
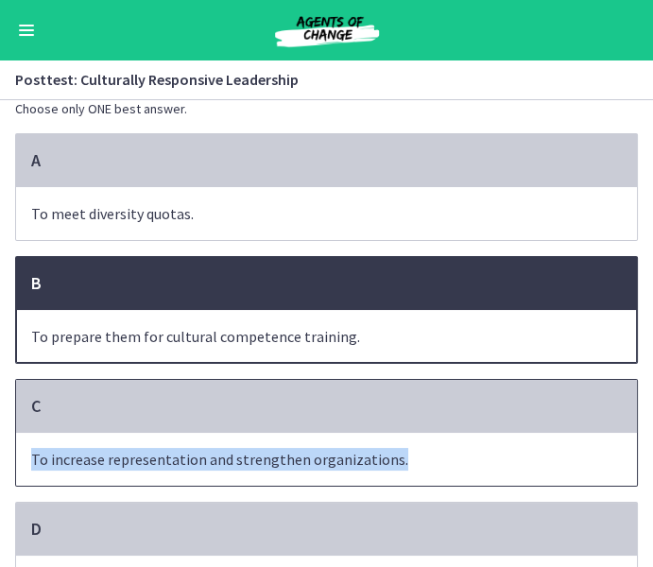
drag, startPoint x: 33, startPoint y: 458, endPoint x: 409, endPoint y: 473, distance: 376.3
click at [409, 473] on span "To increase representation and strengthen organizations." at bounding box center [326, 459] width 621 height 53
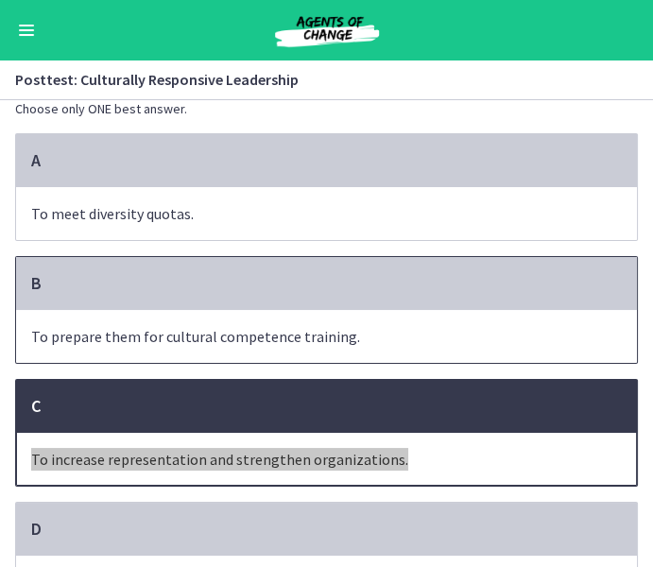
scroll to position [231, 0]
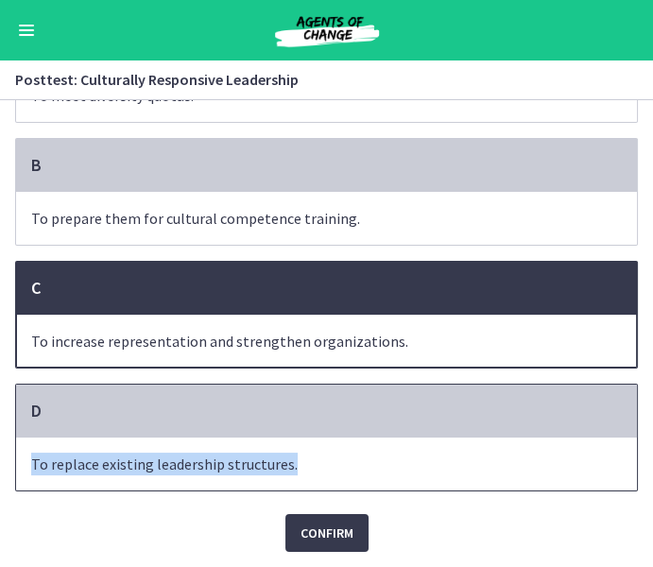
drag, startPoint x: 314, startPoint y: 464, endPoint x: 11, endPoint y: 464, distance: 302.3
click at [11, 465] on section "Question 5 of 10 What is the primary purpose of mentoring emerging leaders from…" at bounding box center [326, 333] width 653 height 467
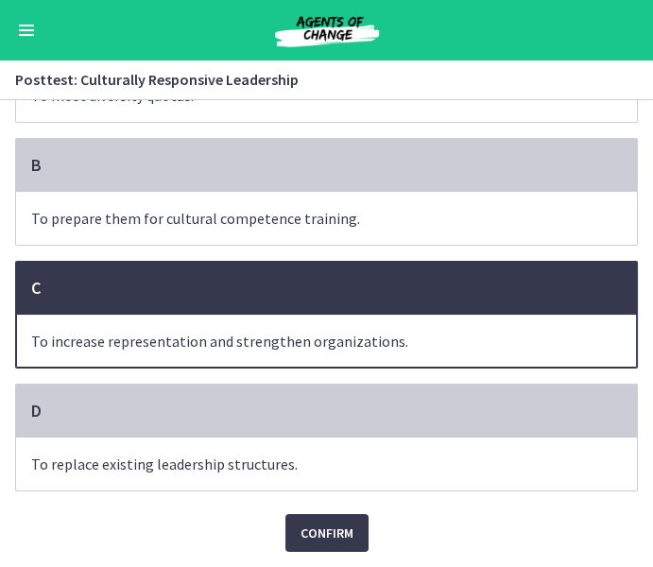
click at [204, 303] on div "C" at bounding box center [326, 288] width 621 height 53
click at [310, 528] on span "Confirm" at bounding box center [326, 533] width 53 height 23
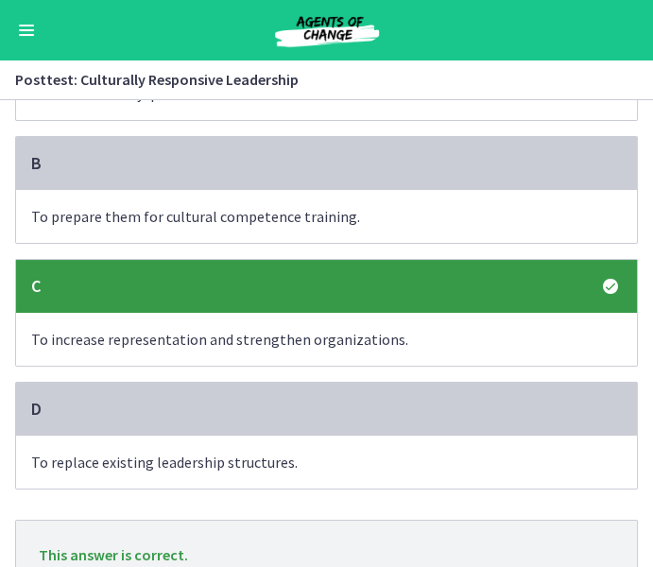
scroll to position [331, 0]
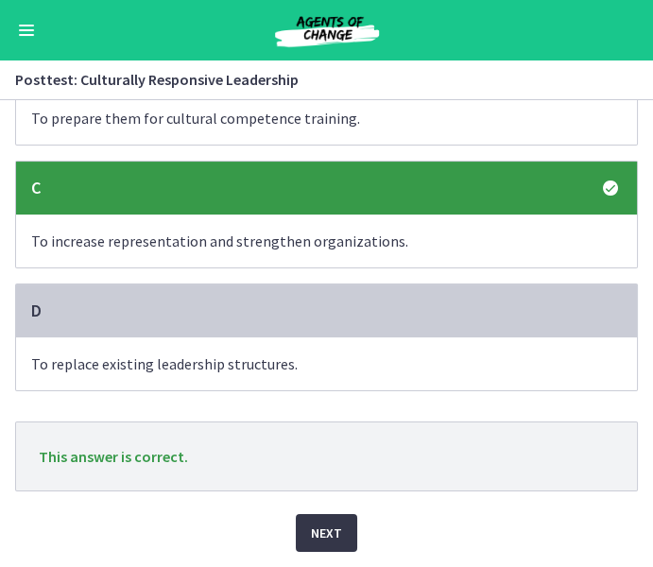
click at [310, 528] on button "Next" at bounding box center [326, 533] width 61 height 38
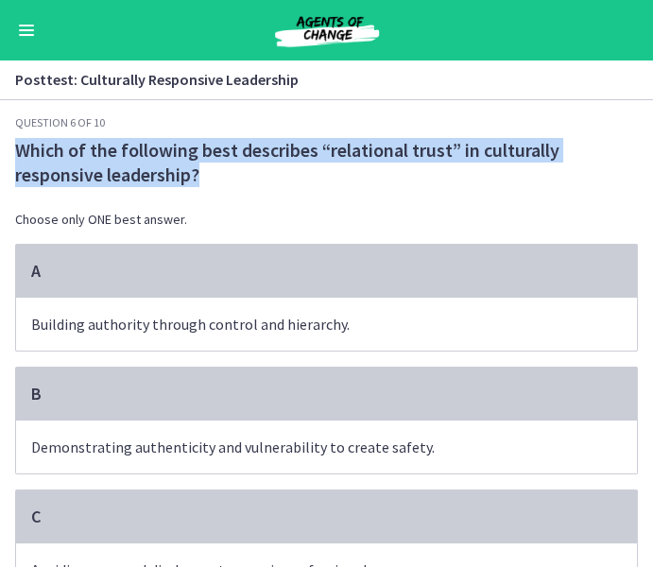
drag, startPoint x: 13, startPoint y: 149, endPoint x: 251, endPoint y: 176, distance: 239.5
click at [251, 176] on div "Question 6 of 10 Which of the following best describes “relational trust” in cu…" at bounding box center [326, 341] width 653 height 452
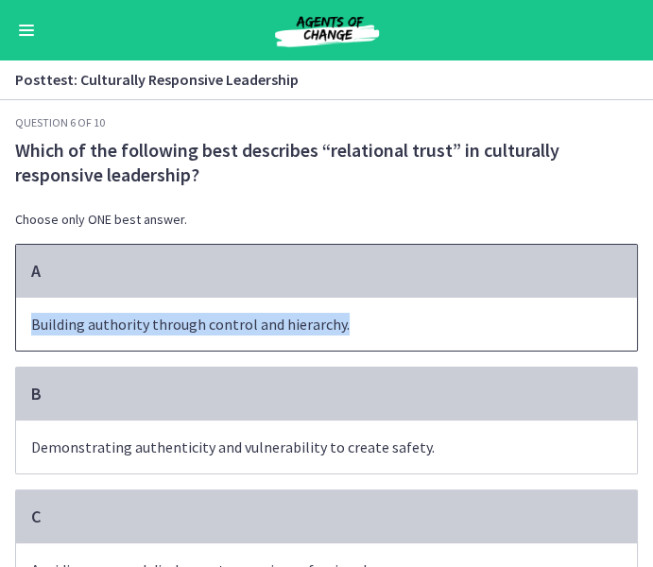
drag, startPoint x: 33, startPoint y: 322, endPoint x: 359, endPoint y: 322, distance: 325.9
click at [359, 322] on span "Building authority through control and hierarchy." at bounding box center [326, 324] width 621 height 53
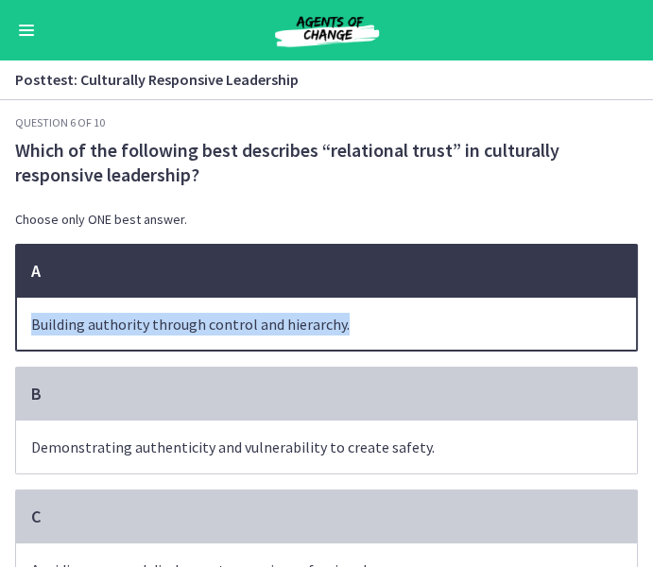
scroll to position [225, 0]
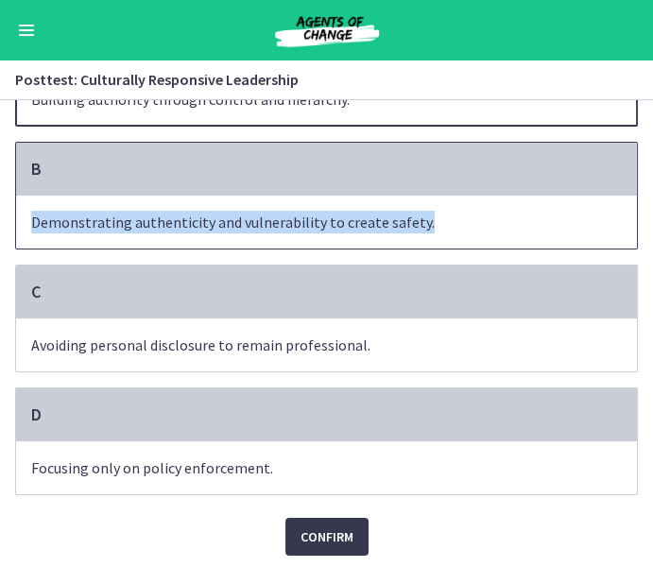
drag, startPoint x: 33, startPoint y: 222, endPoint x: 444, endPoint y: 230, distance: 411.0
click at [444, 230] on span "Demonstrating authenticity and vulnerability to create safety." at bounding box center [326, 222] width 621 height 53
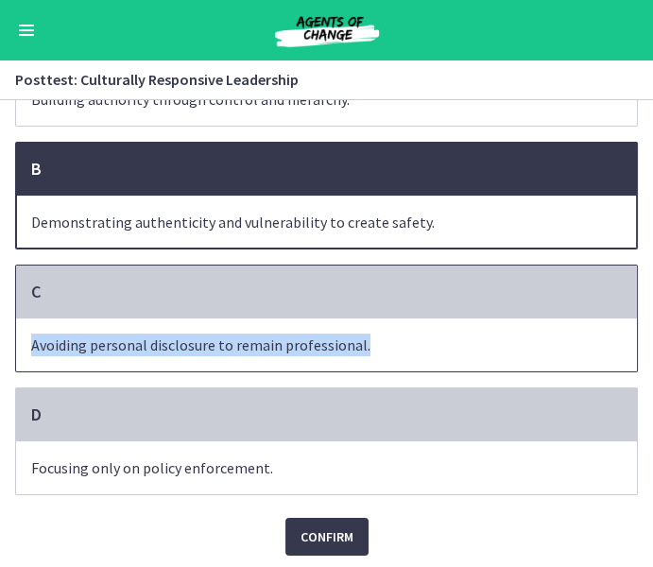
drag, startPoint x: 29, startPoint y: 349, endPoint x: 375, endPoint y: 350, distance: 345.8
click at [375, 350] on span "Avoiding personal disclosure to remain professional." at bounding box center [326, 344] width 621 height 53
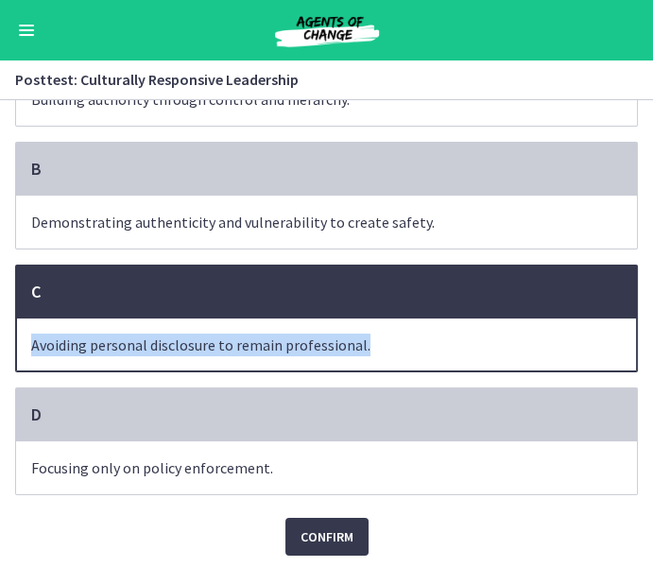
click at [220, 368] on span "Avoiding personal disclosure to remain professional." at bounding box center [326, 344] width 621 height 53
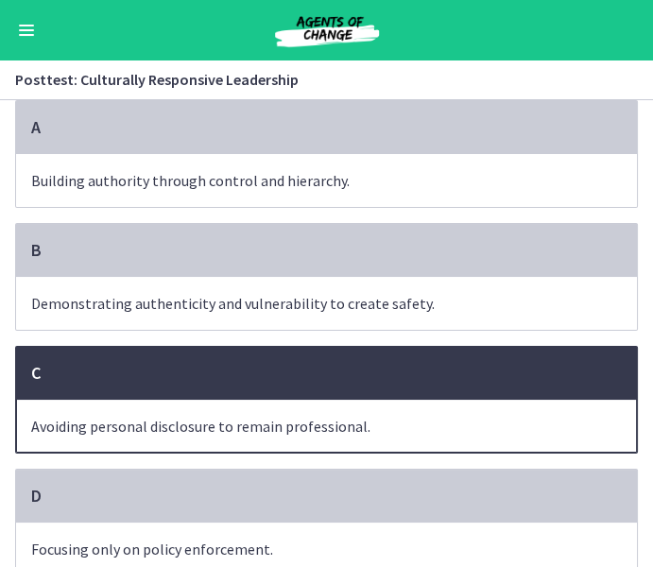
scroll to position [231, 0]
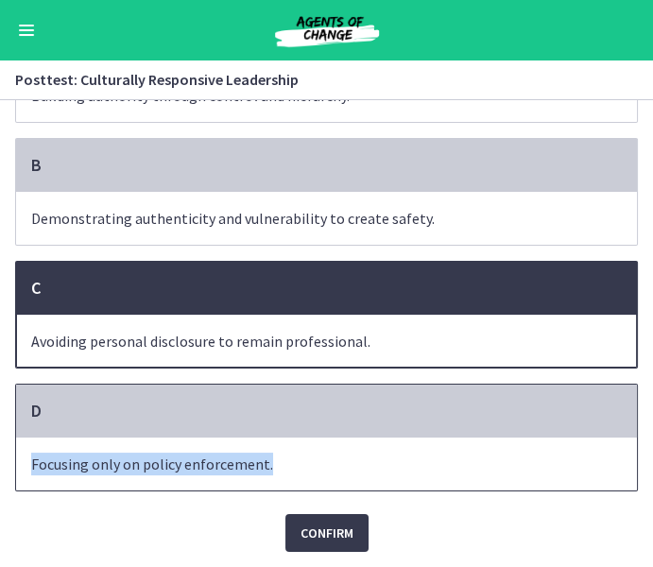
drag, startPoint x: 31, startPoint y: 466, endPoint x: 308, endPoint y: 466, distance: 276.8
click at [310, 467] on span "Focusing only on policy enforcement." at bounding box center [326, 463] width 621 height 53
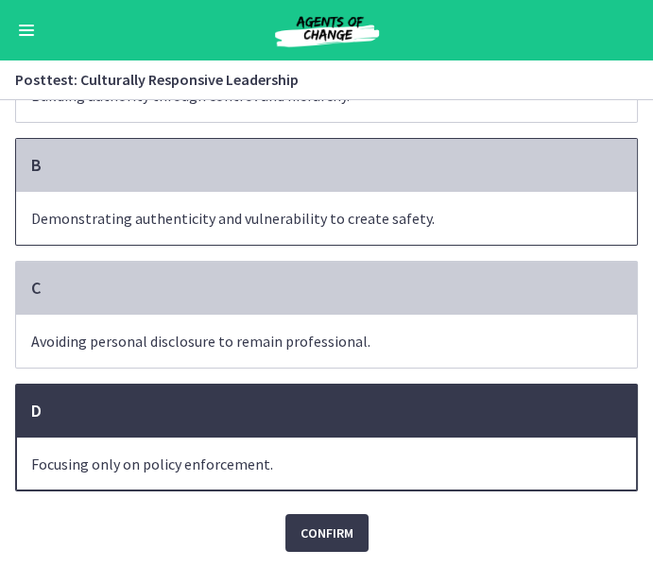
click at [218, 193] on span "Demonstrating authenticity and vulnerability to create safety." at bounding box center [326, 218] width 621 height 53
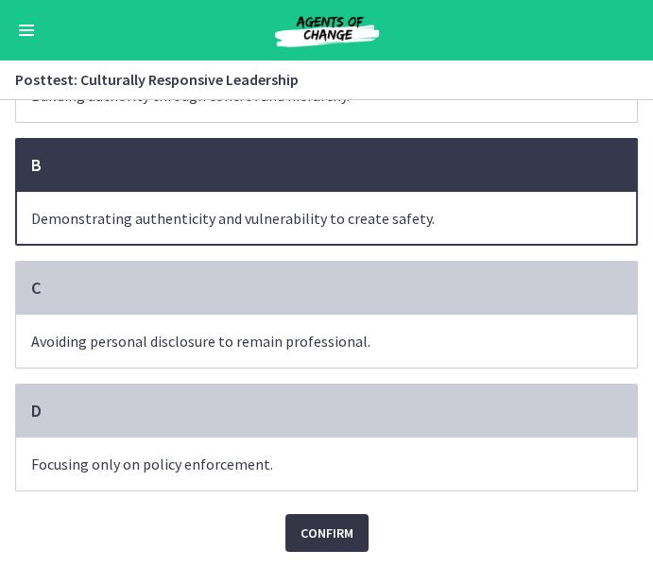
click at [299, 539] on button "Confirm" at bounding box center [326, 533] width 83 height 38
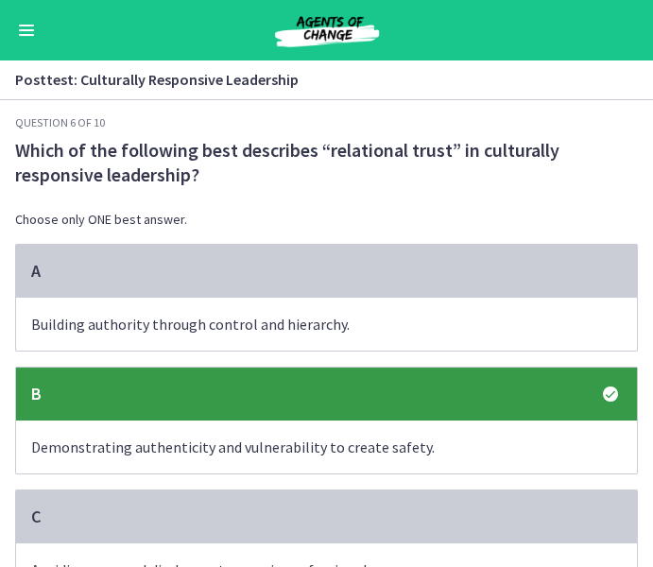
scroll to position [331, 0]
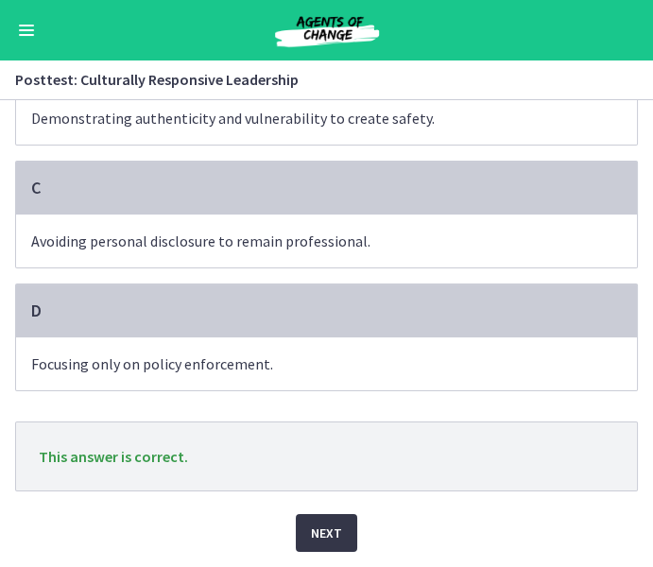
click at [330, 535] on span "Next" at bounding box center [326, 533] width 31 height 23
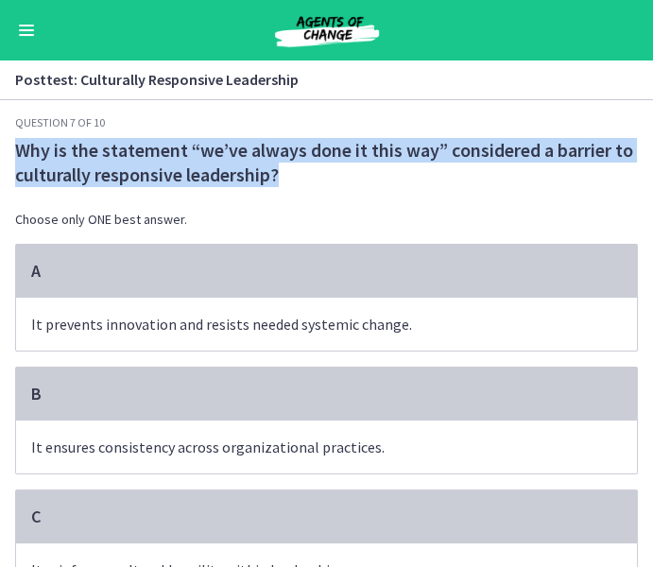
drag, startPoint x: 17, startPoint y: 149, endPoint x: 362, endPoint y: 167, distance: 345.3
click at [362, 168] on span "Why is the statement “we’ve always done it this way” considered a barrier to cu…" at bounding box center [326, 162] width 623 height 49
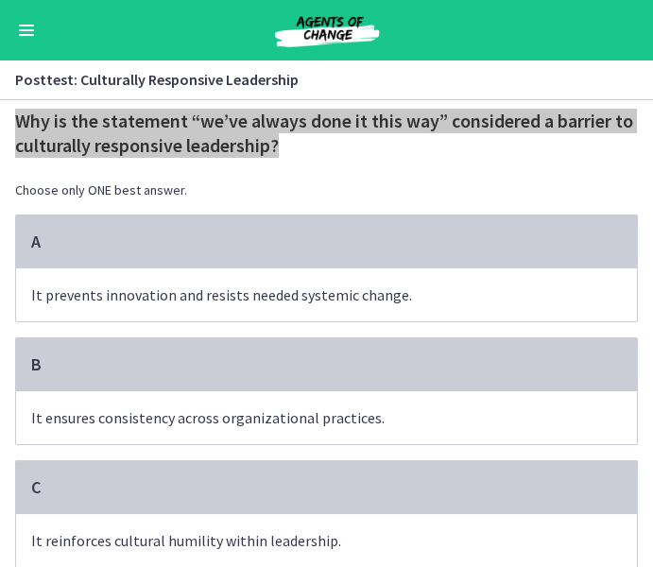
scroll to position [28, 0]
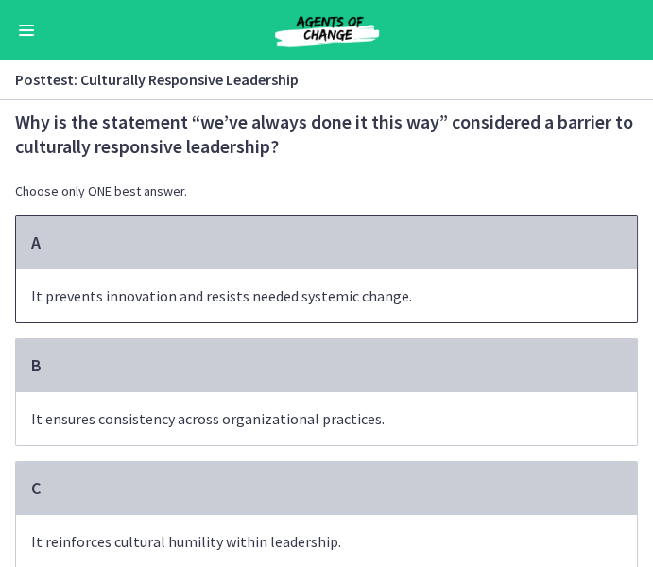
click at [53, 287] on span "It prevents innovation and resists needed systemic change." at bounding box center [326, 295] width 621 height 53
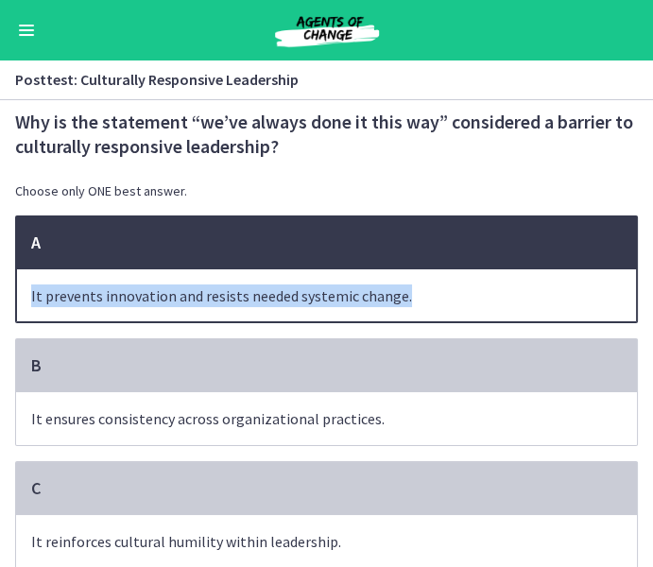
drag, startPoint x: 30, startPoint y: 293, endPoint x: 415, endPoint y: 285, distance: 384.6
click at [415, 285] on span "It prevents innovation and resists needed systemic change." at bounding box center [326, 295] width 621 height 53
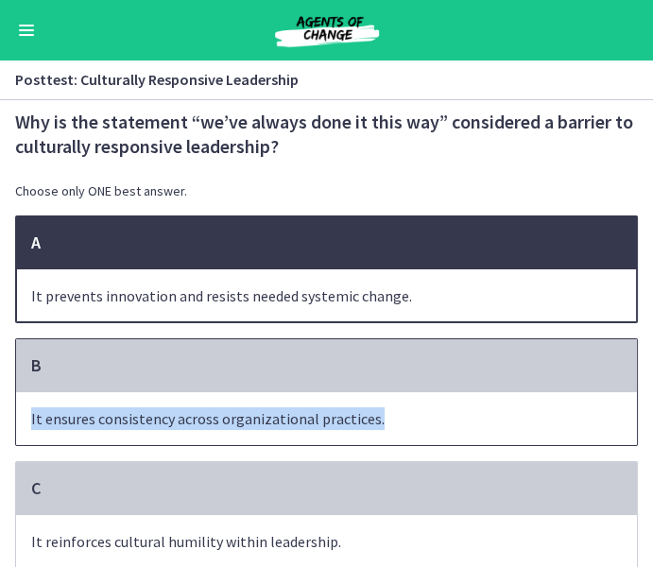
drag, startPoint x: 29, startPoint y: 417, endPoint x: 405, endPoint y: 425, distance: 376.1
click at [406, 426] on span "It ensures consistency across organizational practices." at bounding box center [326, 418] width 621 height 53
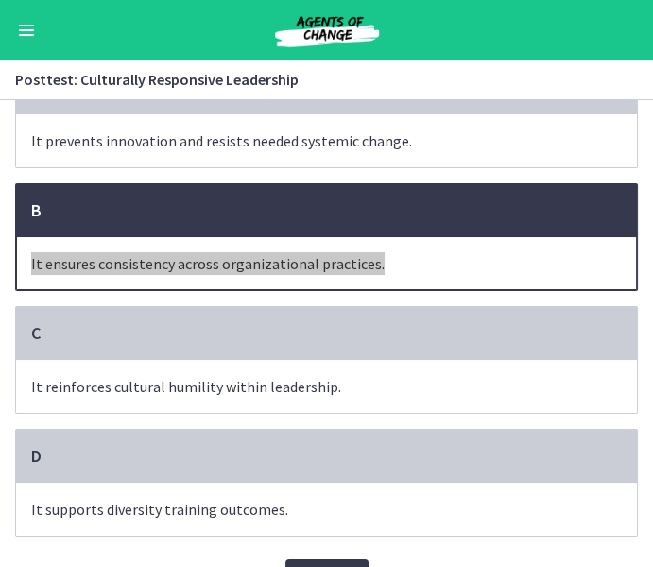
scroll to position [199, 0]
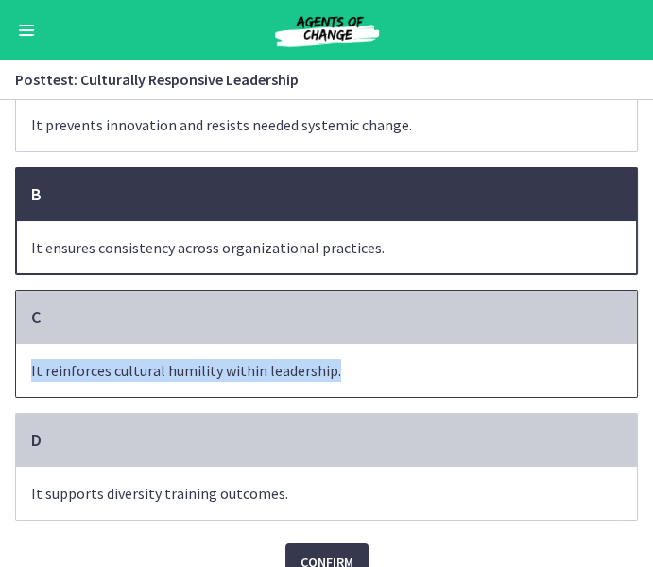
drag, startPoint x: 31, startPoint y: 374, endPoint x: 335, endPoint y: 378, distance: 304.2
click at [335, 378] on span "It reinforces cultural humility within leadership." at bounding box center [326, 370] width 621 height 53
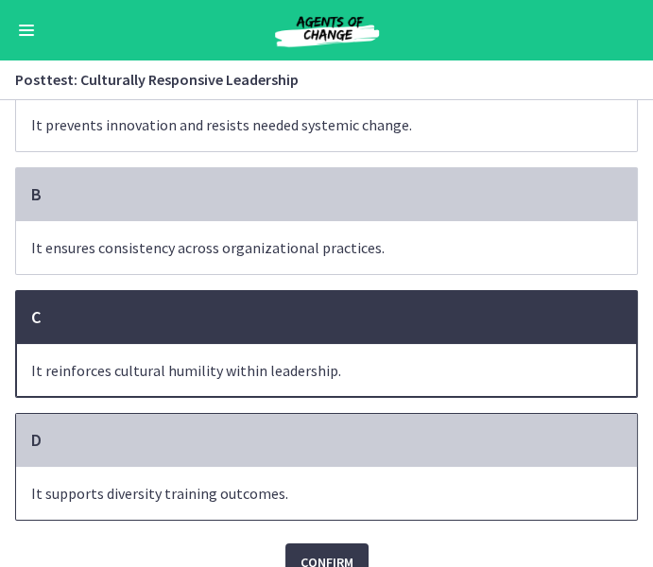
drag, startPoint x: 33, startPoint y: 497, endPoint x: 306, endPoint y: 501, distance: 273.1
click at [307, 501] on span "It supports diversity training outcomes." at bounding box center [326, 493] width 621 height 53
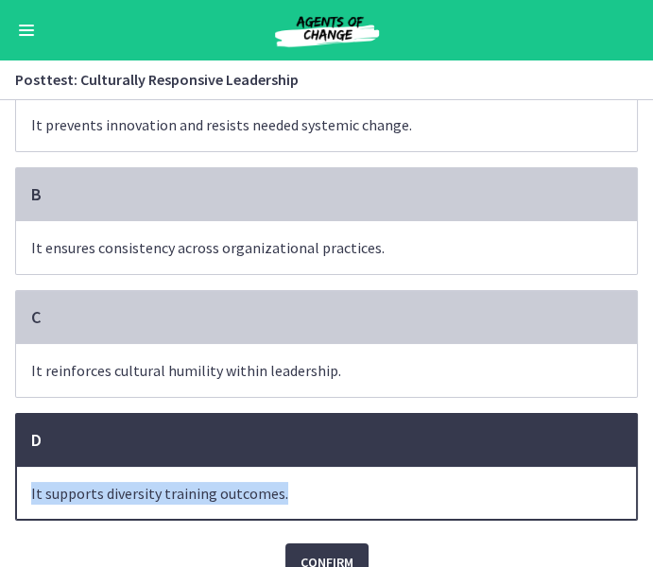
drag, startPoint x: 280, startPoint y: 497, endPoint x: 10, endPoint y: 495, distance: 269.3
click at [10, 495] on section "Question 7 of 10 Why is the statement “we’ve always done it this way” considere…" at bounding box center [326, 333] width 653 height 467
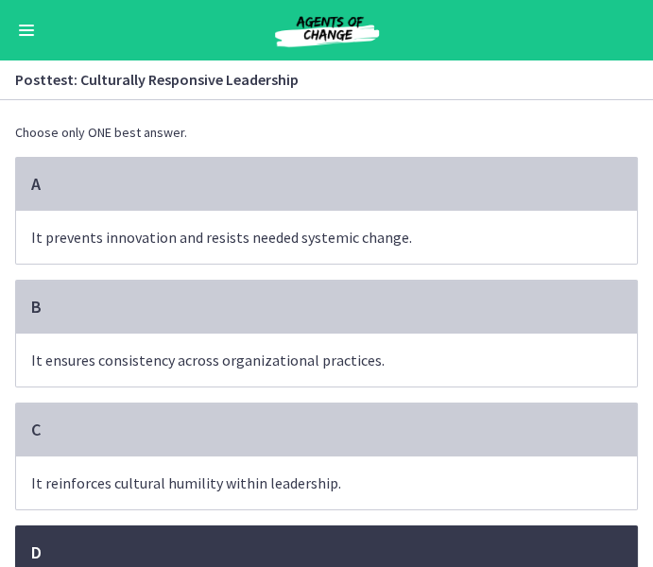
scroll to position [0, 0]
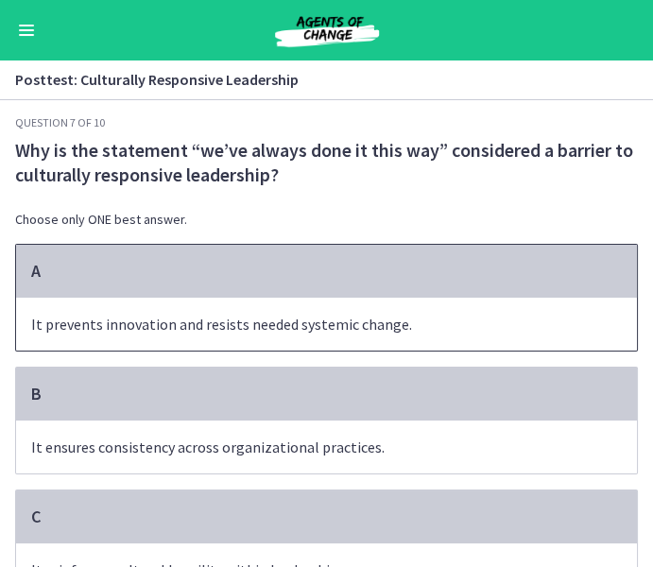
click at [160, 329] on span "It prevents innovation and resists needed systemic change." at bounding box center [326, 324] width 621 height 53
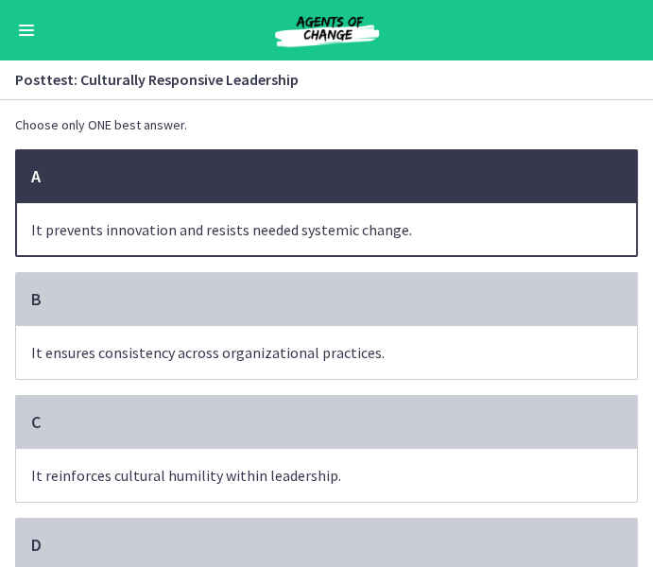
scroll to position [231, 0]
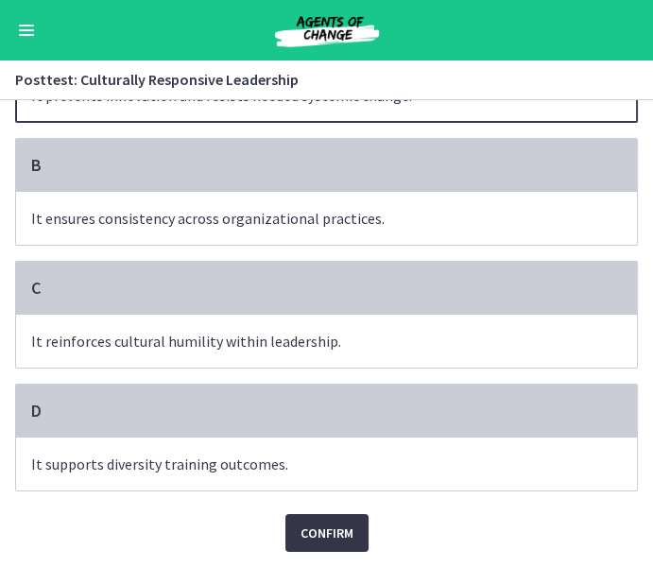
click at [350, 524] on span "Confirm" at bounding box center [326, 533] width 53 height 23
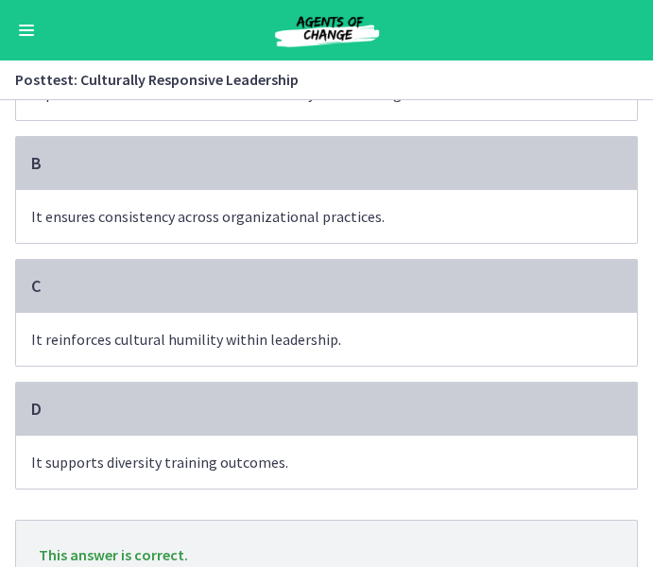
scroll to position [331, 0]
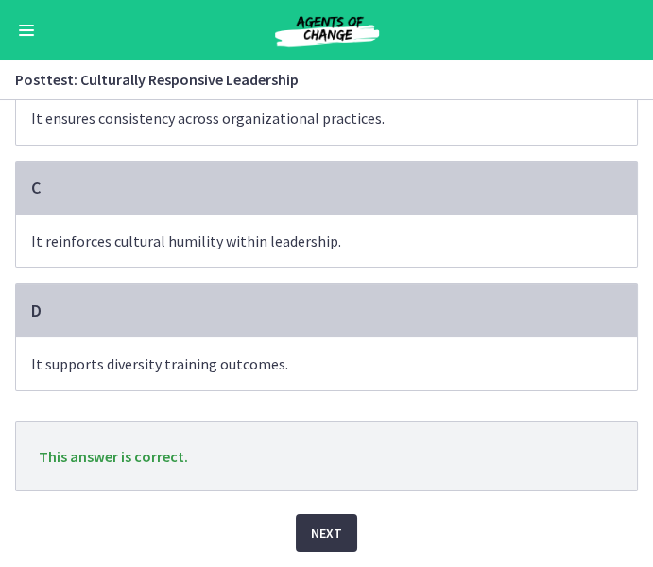
click at [334, 524] on span "Next" at bounding box center [326, 533] width 31 height 23
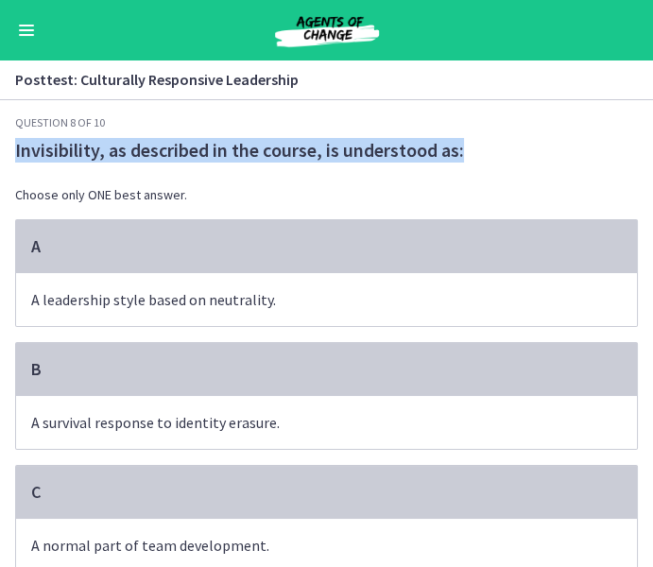
drag, startPoint x: 15, startPoint y: 148, endPoint x: 478, endPoint y: 140, distance: 463.0
click at [479, 140] on span "Invisibility, as described in the course, is understood as:" at bounding box center [326, 150] width 623 height 25
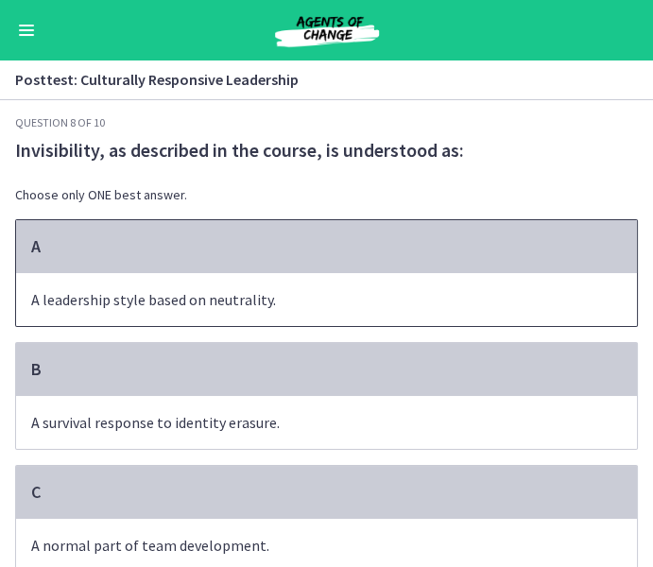
click at [104, 320] on span "A leadership style based on neutrality." at bounding box center [326, 299] width 621 height 53
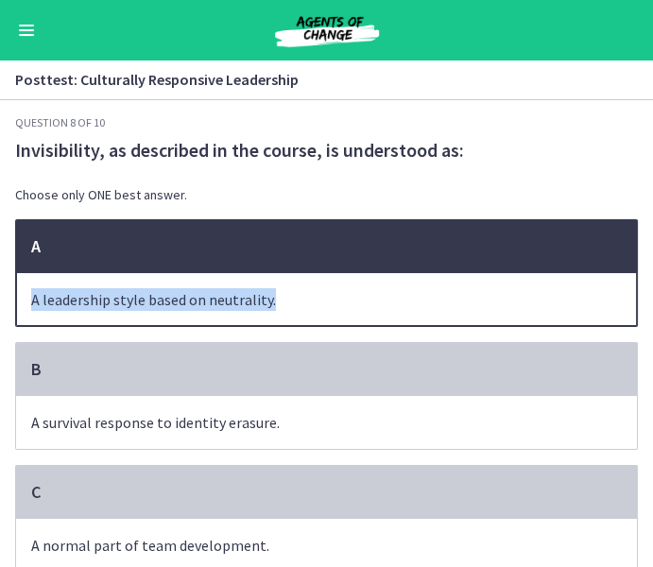
drag, startPoint x: 30, startPoint y: 301, endPoint x: 310, endPoint y: 302, distance: 279.7
click at [311, 302] on span "A leadership style based on neutrality." at bounding box center [326, 299] width 621 height 53
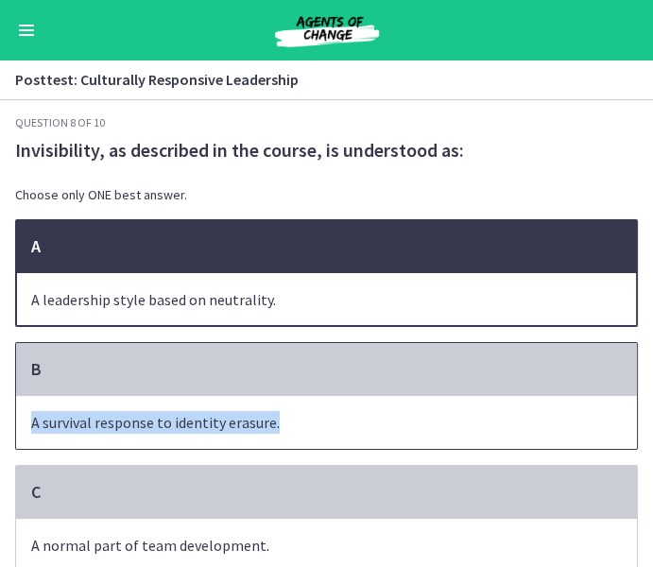
drag, startPoint x: 32, startPoint y: 423, endPoint x: 321, endPoint y: 434, distance: 289.3
click at [321, 434] on span "A survival response to identity erasure." at bounding box center [326, 422] width 621 height 53
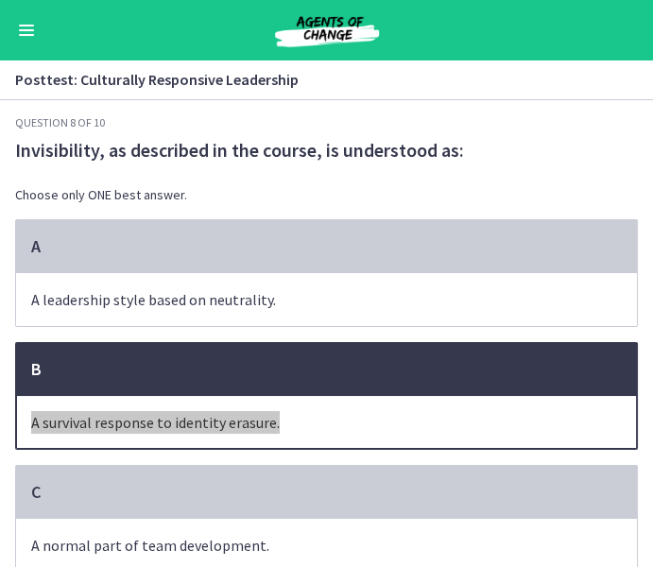
scroll to position [206, 0]
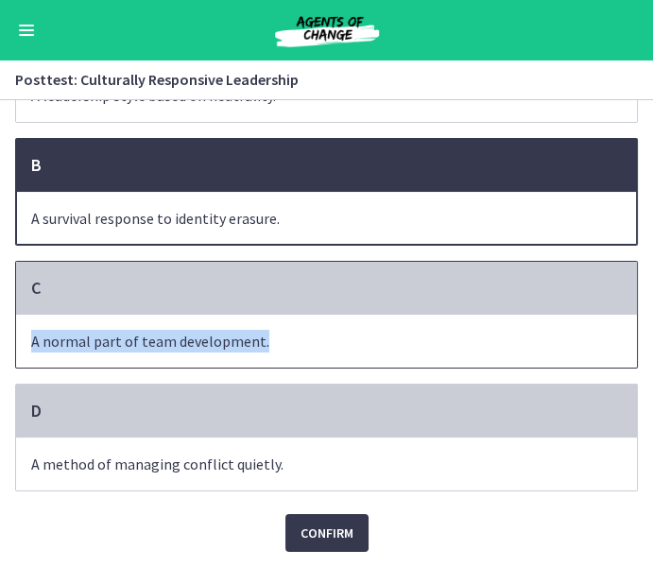
drag, startPoint x: 31, startPoint y: 346, endPoint x: 271, endPoint y: 350, distance: 240.0
click at [271, 350] on span "A normal part of team development." at bounding box center [326, 341] width 621 height 53
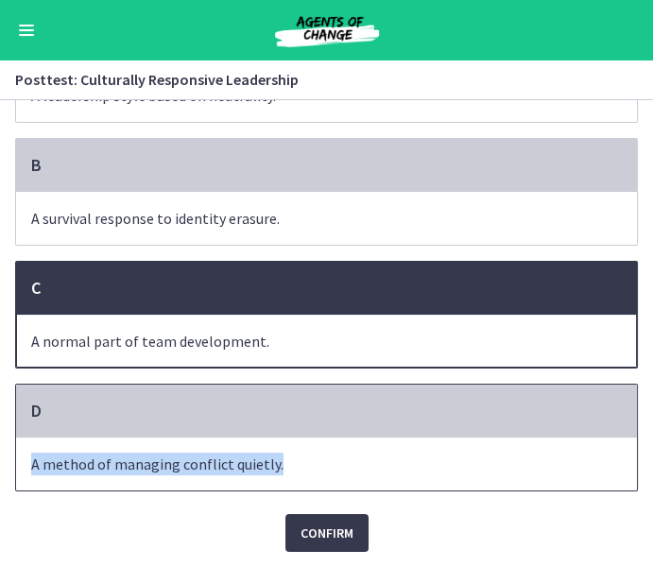
drag, startPoint x: 29, startPoint y: 466, endPoint x: 297, endPoint y: 469, distance: 267.4
click at [299, 469] on span "A method of managing conflict quietly." at bounding box center [326, 463] width 621 height 53
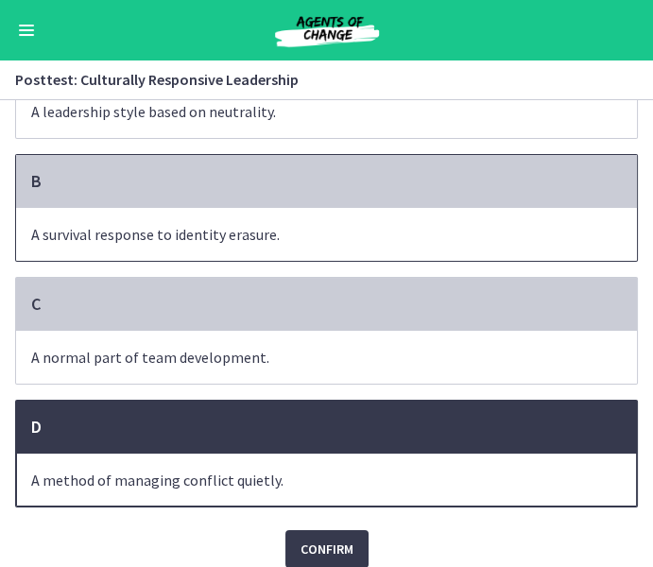
click at [142, 222] on span "A survival response to identity erasure." at bounding box center [326, 234] width 621 height 53
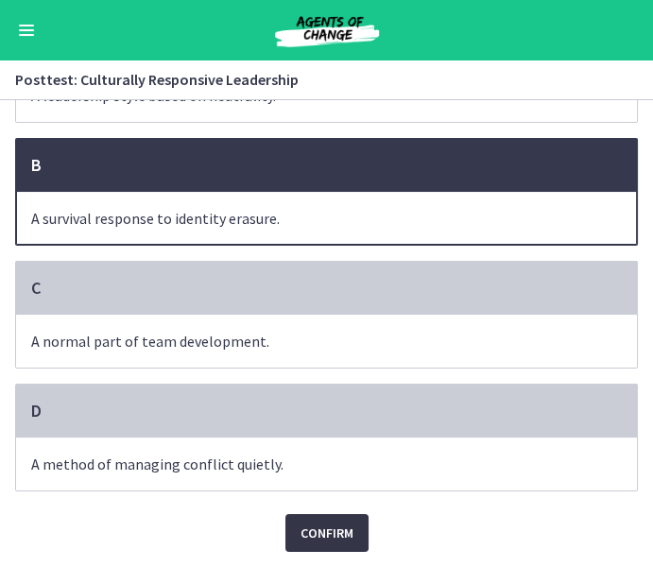
click at [311, 534] on span "Confirm" at bounding box center [326, 533] width 53 height 23
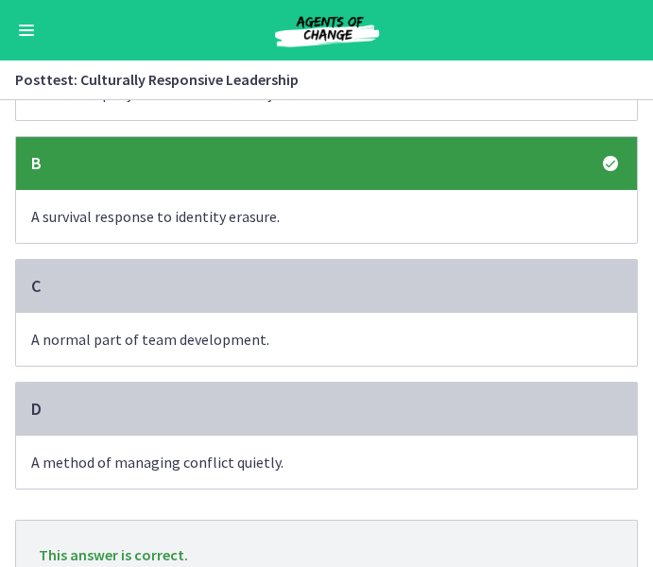
scroll to position [306, 0]
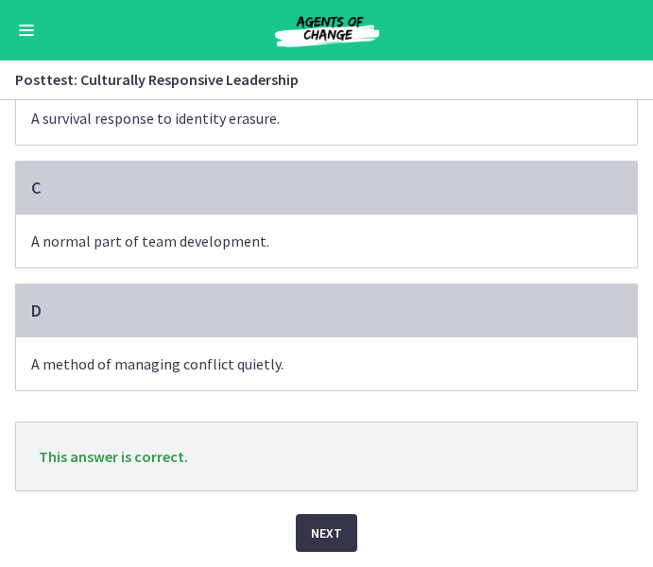
click at [314, 535] on span "Next" at bounding box center [326, 533] width 31 height 23
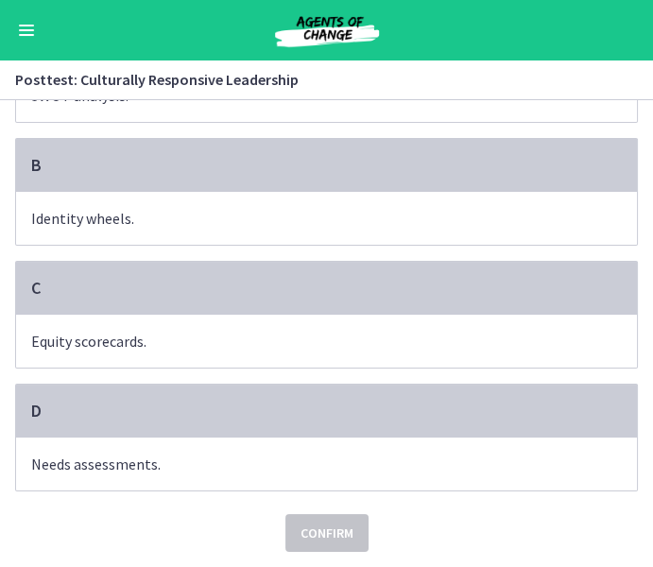
scroll to position [0, 0]
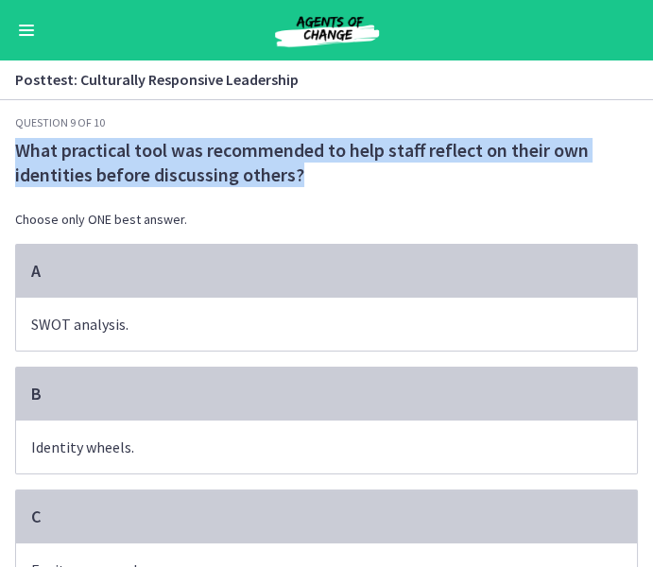
drag, startPoint x: 13, startPoint y: 148, endPoint x: 334, endPoint y: 172, distance: 321.1
click at [334, 173] on div "Question 9 of 10 What practical tool was recommended to help staff reflect on t…" at bounding box center [326, 341] width 653 height 452
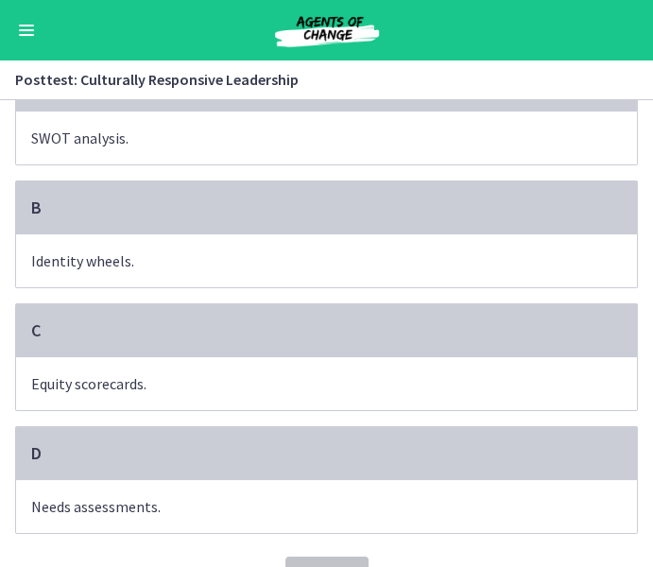
scroll to position [231, 0]
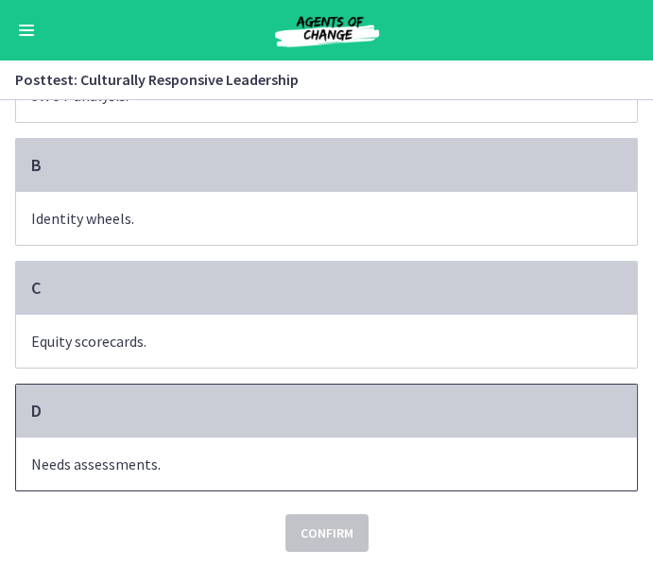
click at [224, 433] on div "D" at bounding box center [326, 411] width 621 height 53
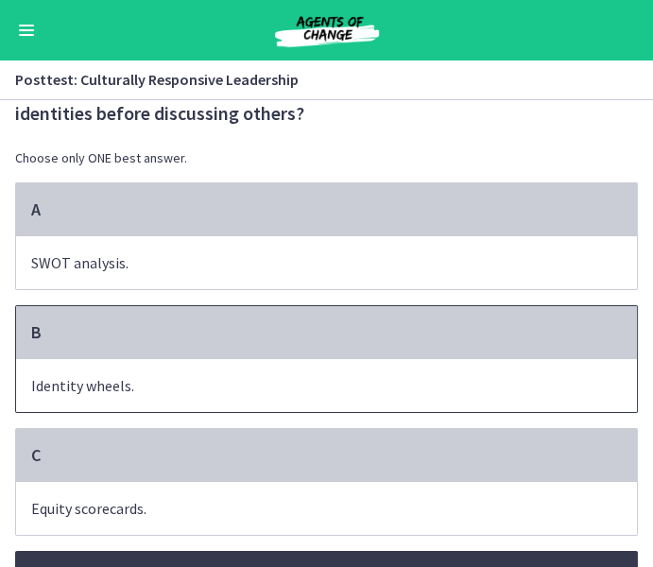
click at [208, 358] on div "B" at bounding box center [326, 332] width 621 height 53
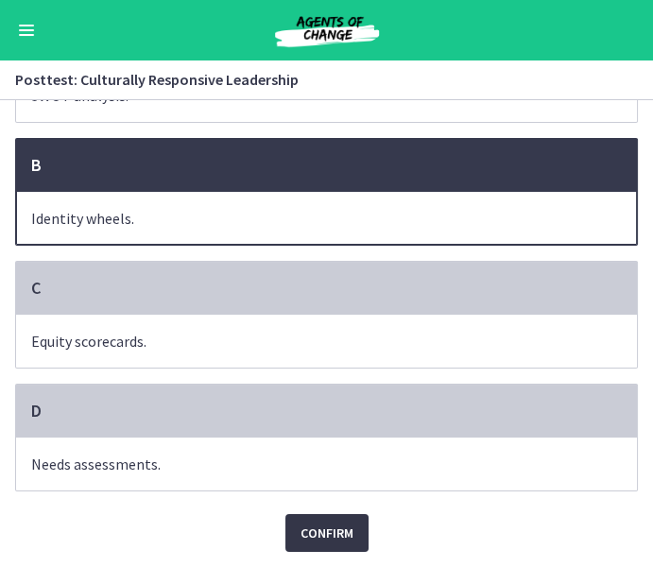
click at [298, 532] on button "Confirm" at bounding box center [326, 533] width 83 height 38
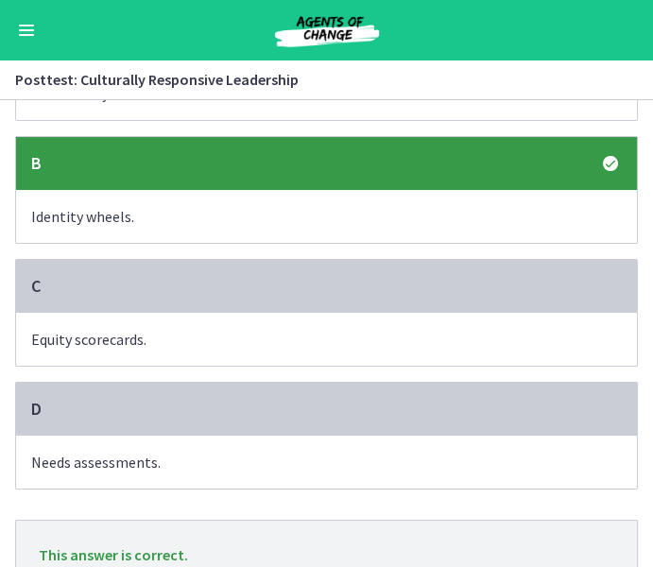
scroll to position [331, 0]
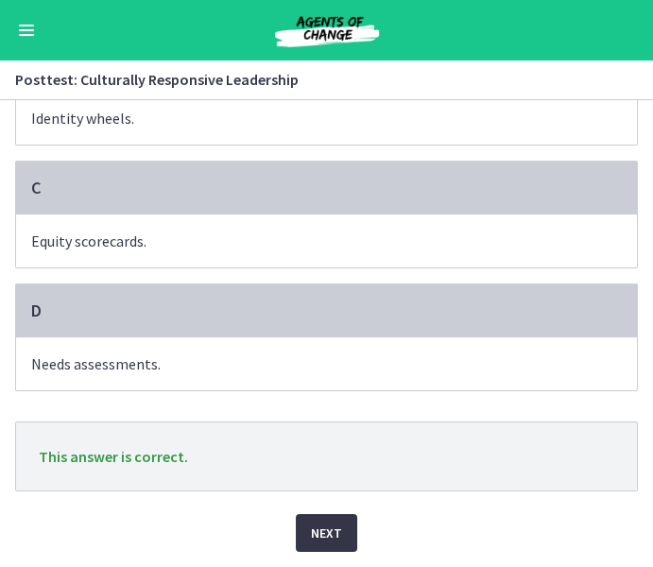
click at [334, 527] on span "Next" at bounding box center [326, 533] width 31 height 23
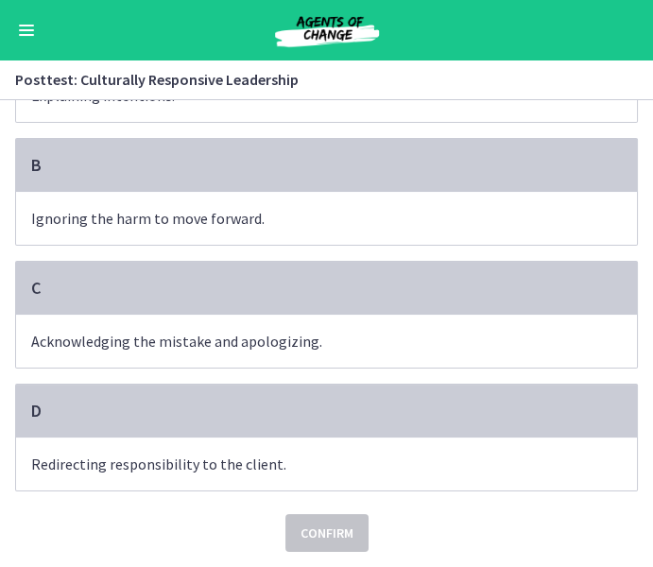
scroll to position [0, 0]
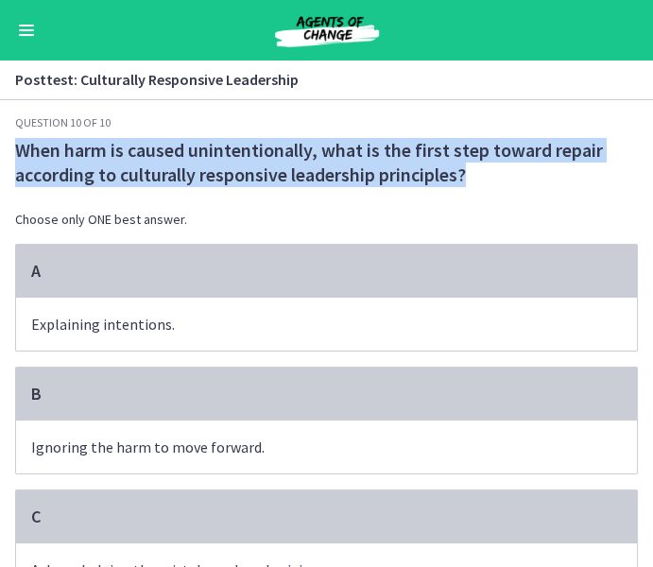
drag, startPoint x: 11, startPoint y: 152, endPoint x: 623, endPoint y: 184, distance: 612.1
click at [624, 185] on div "Question 10 of 10 When harm is caused unintentionally, what is the first step t…" at bounding box center [326, 341] width 653 height 452
click at [236, 180] on span "When harm is caused unintentionally, what is the first step toward repair accor…" at bounding box center [326, 162] width 623 height 49
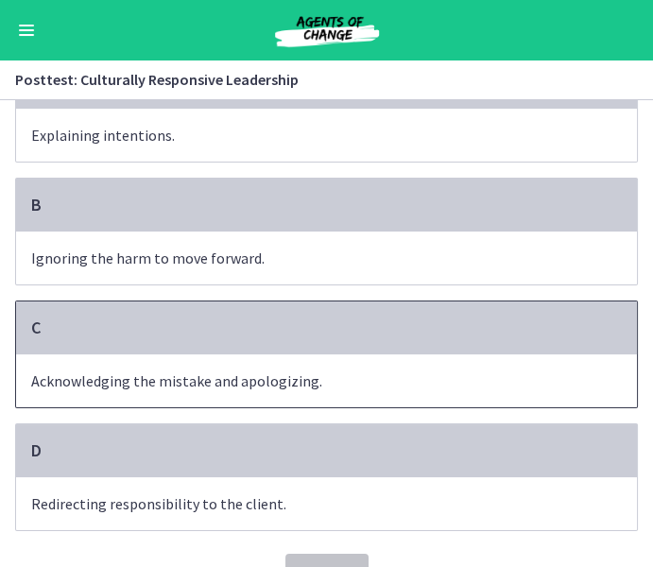
scroll to position [160, 0]
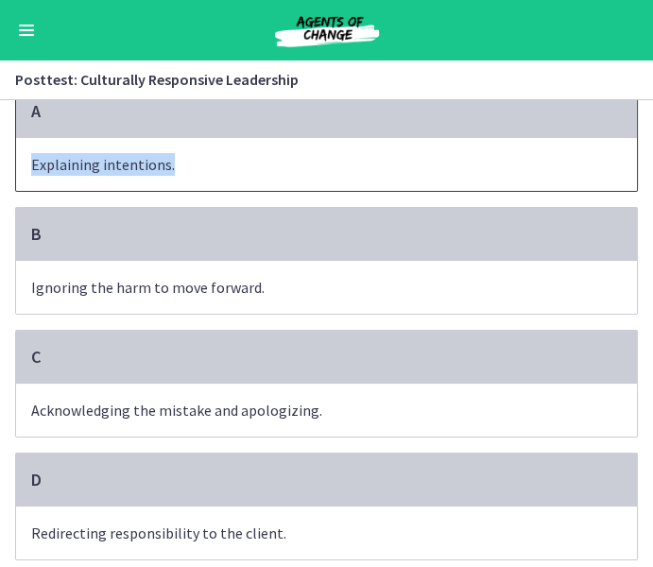
drag, startPoint x: 32, startPoint y: 160, endPoint x: 226, endPoint y: 166, distance: 193.8
click at [226, 166] on span "Explaining intentions." at bounding box center [326, 164] width 621 height 53
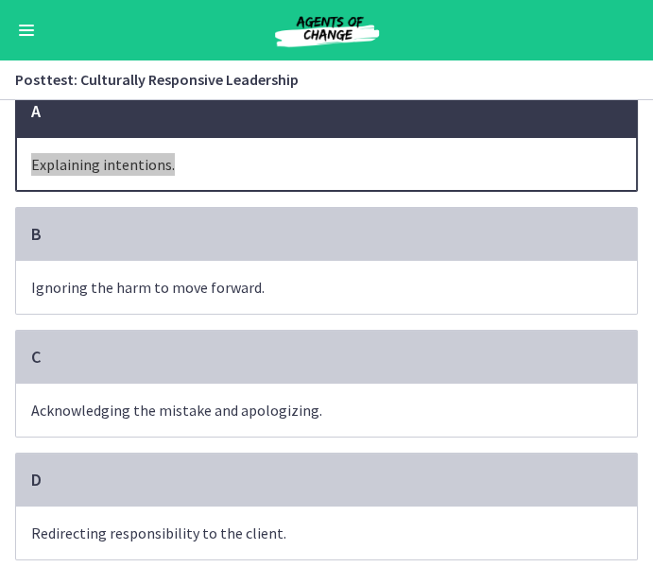
scroll to position [231, 0]
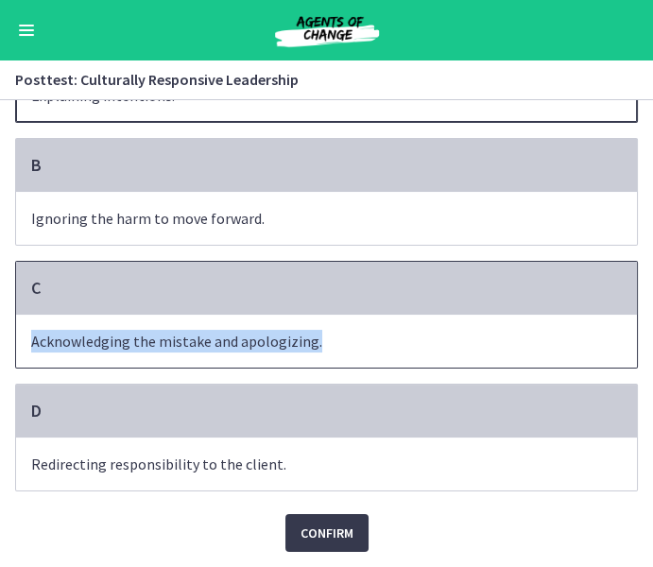
drag, startPoint x: 28, startPoint y: 346, endPoint x: 337, endPoint y: 350, distance: 309.0
click at [337, 350] on span "Acknowledging the mistake and apologizing." at bounding box center [326, 341] width 621 height 53
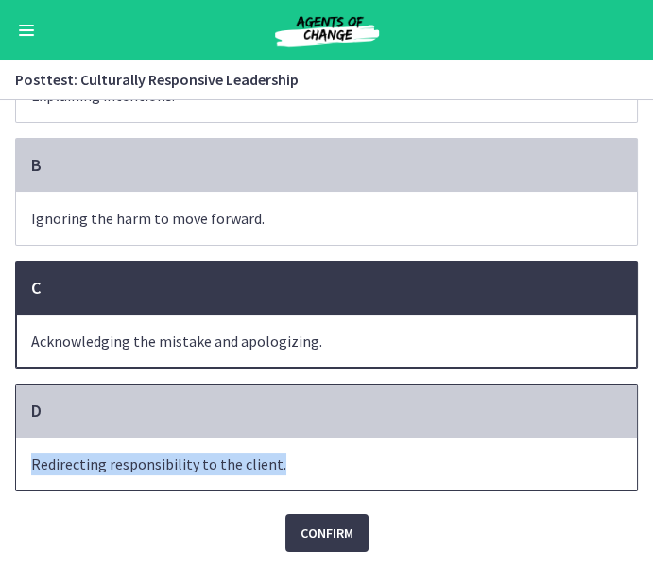
drag, startPoint x: 32, startPoint y: 458, endPoint x: 360, endPoint y: 465, distance: 327.9
click at [360, 465] on span "Redirecting responsibility to the client." at bounding box center [326, 463] width 621 height 53
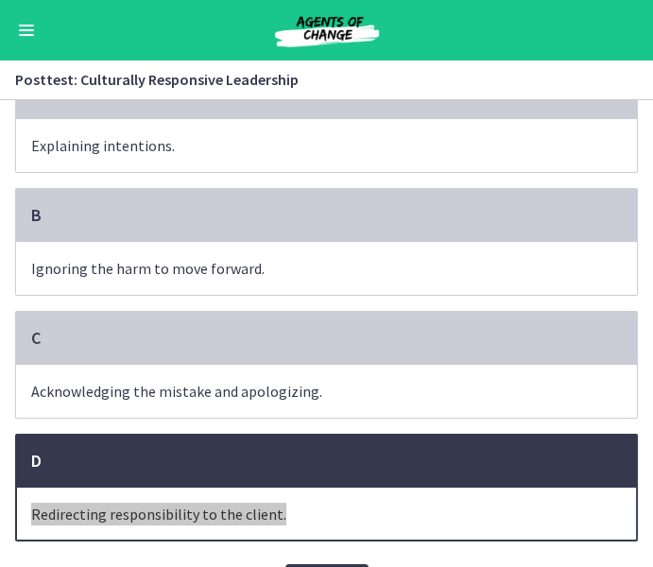
scroll to position [175, 0]
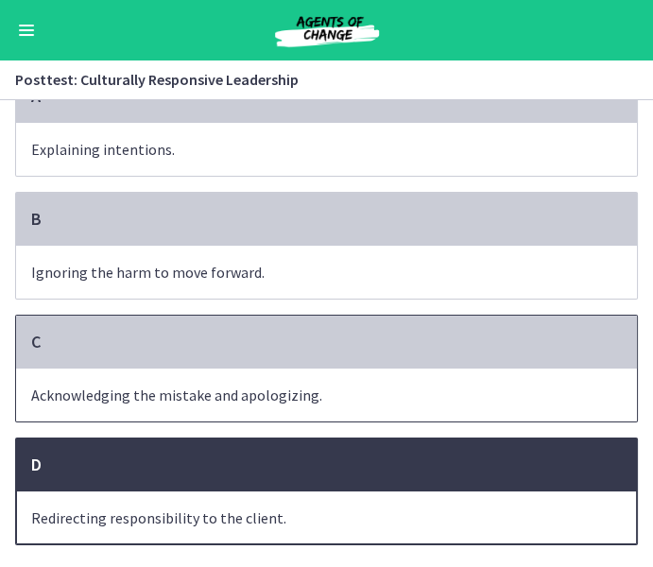
click at [132, 389] on span "Acknowledging the mistake and apologizing." at bounding box center [326, 394] width 621 height 53
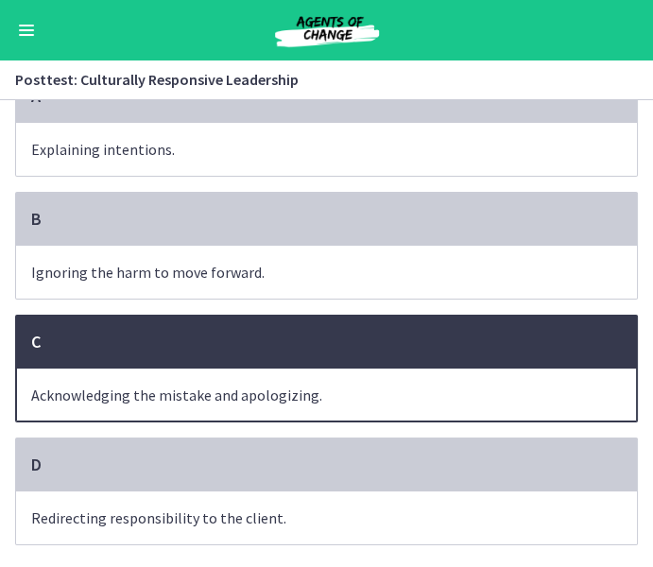
scroll to position [231, 0]
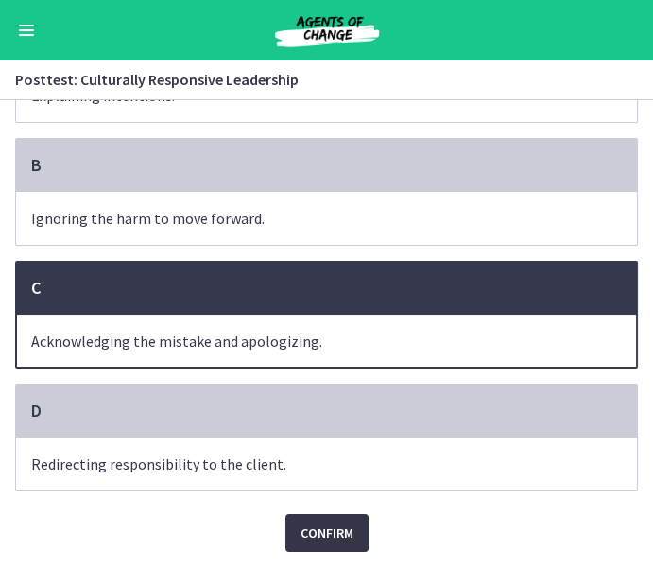
click at [304, 529] on span "Confirm" at bounding box center [326, 533] width 53 height 23
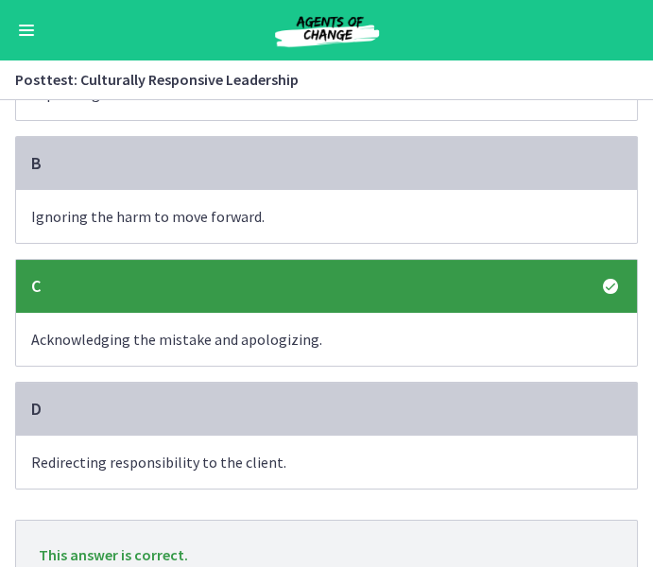
scroll to position [331, 0]
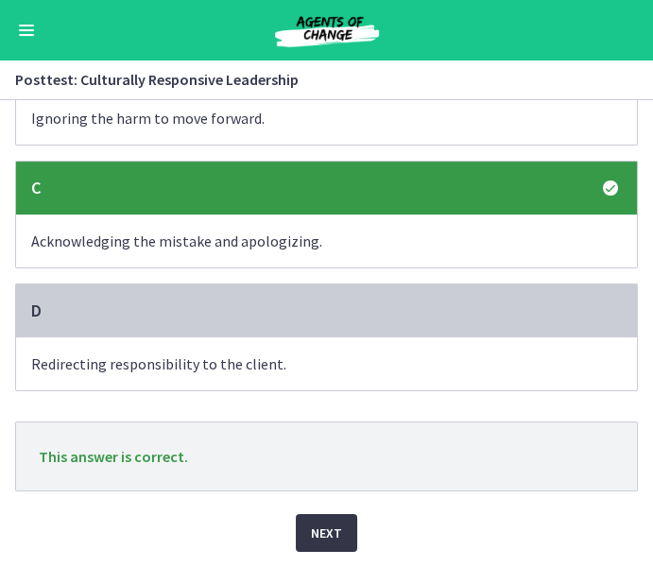
click at [328, 531] on span "Next" at bounding box center [326, 533] width 31 height 23
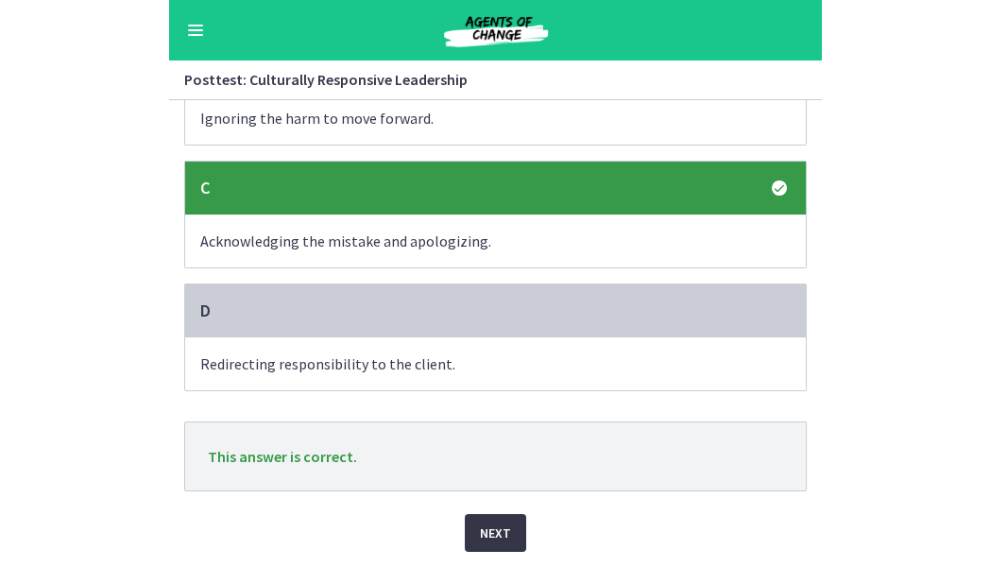
scroll to position [0, 0]
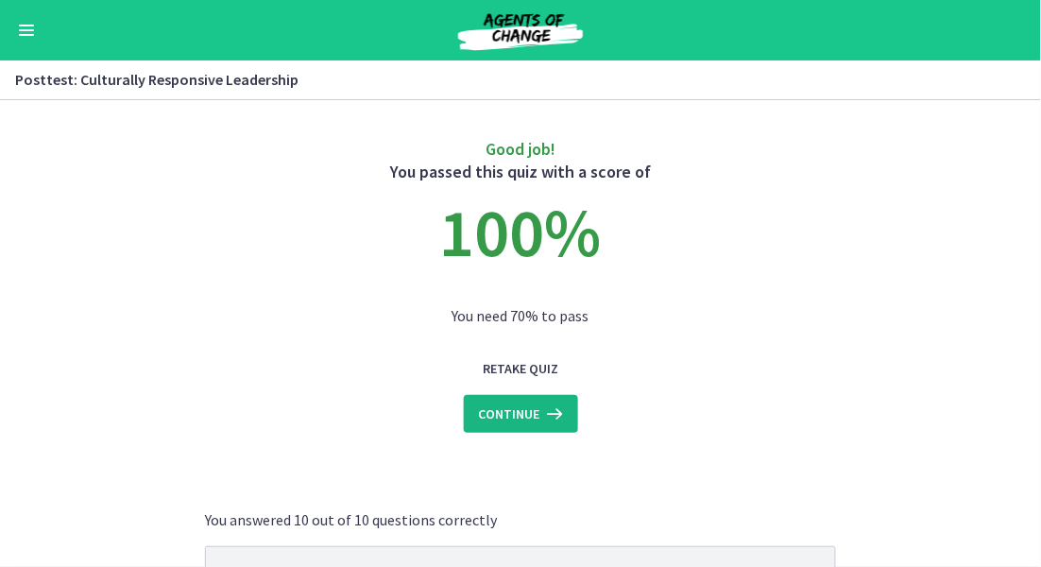
click at [523, 414] on span "Continue" at bounding box center [509, 413] width 61 height 23
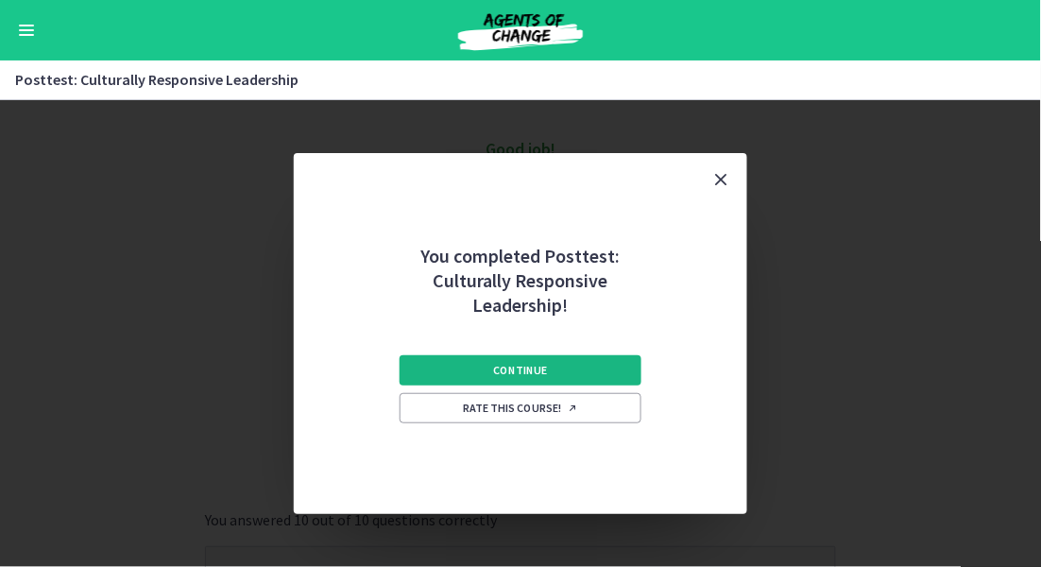
click at [521, 372] on span "Continue" at bounding box center [521, 370] width 54 height 15
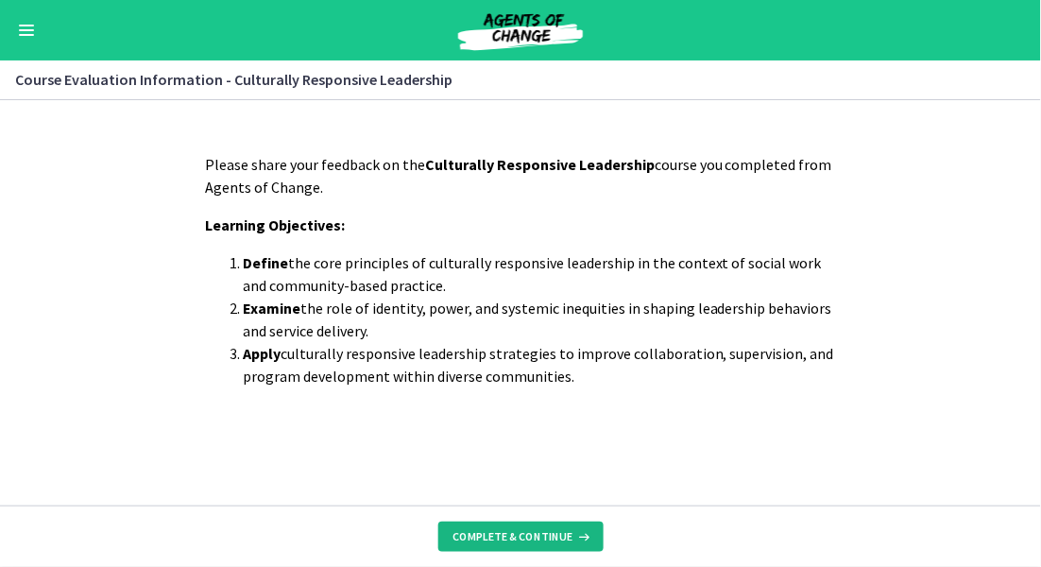
click at [498, 533] on span "Complete & continue" at bounding box center [513, 536] width 120 height 15
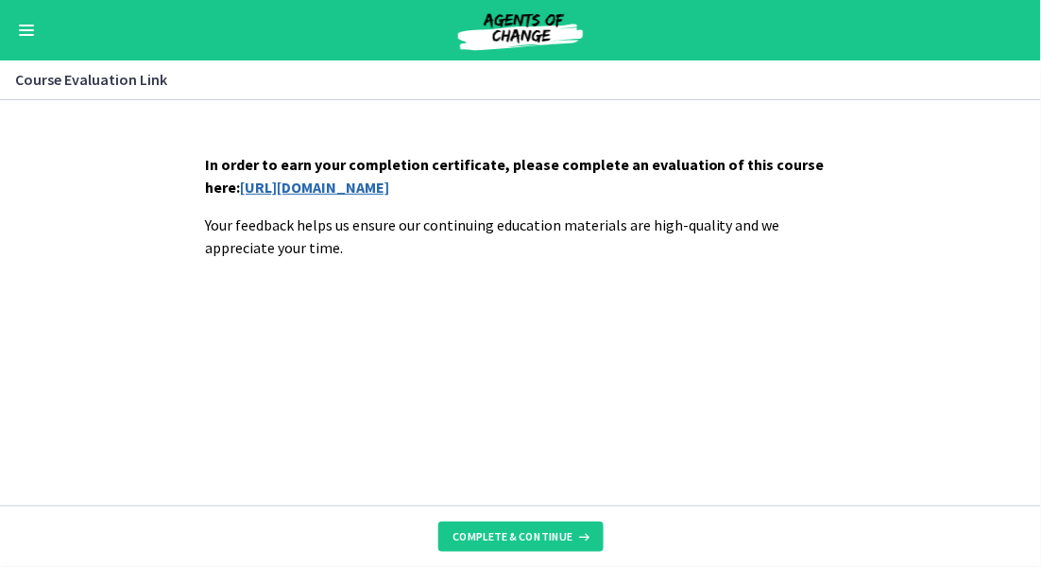
click at [371, 187] on link "[URL][DOMAIN_NAME]" at bounding box center [314, 187] width 149 height 19
click at [492, 539] on span "Complete & continue" at bounding box center [513, 536] width 120 height 15
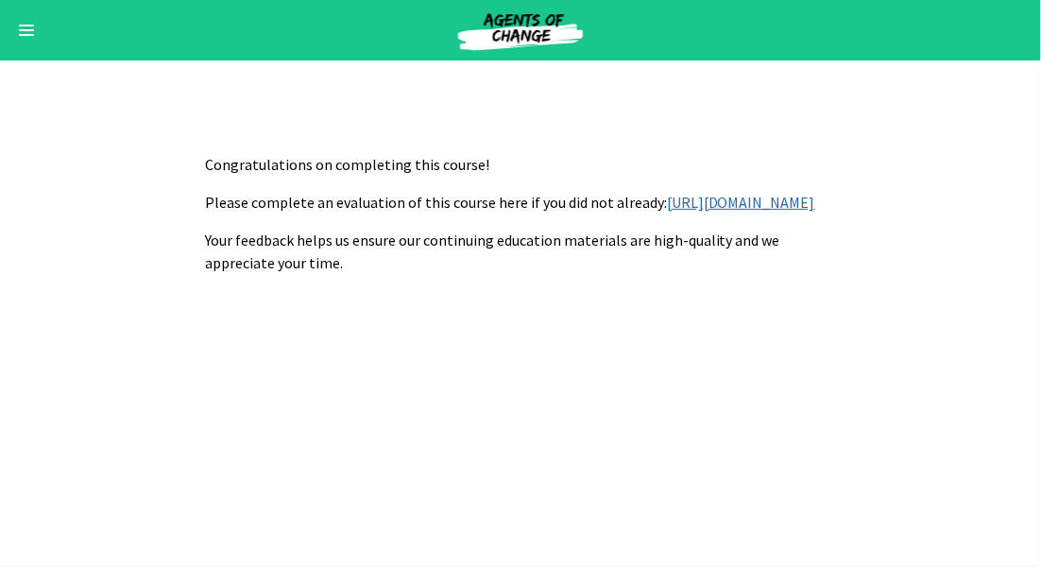
click at [27, 31] on button "Enable menu" at bounding box center [26, 30] width 23 height 23
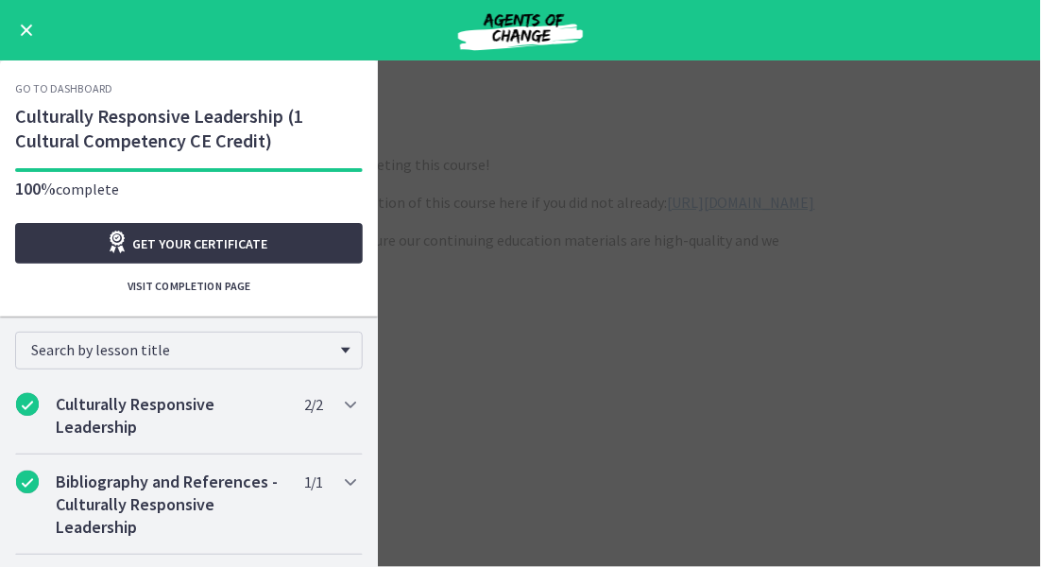
click at [178, 252] on span "Get your certificate" at bounding box center [200, 243] width 135 height 23
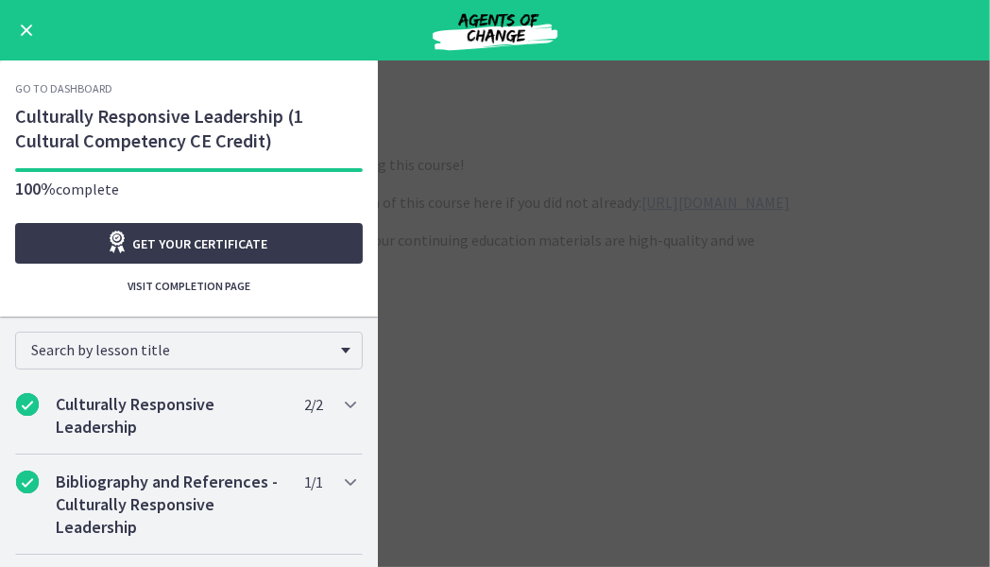
click at [22, 41] on button "Enable menu" at bounding box center [26, 30] width 23 height 23
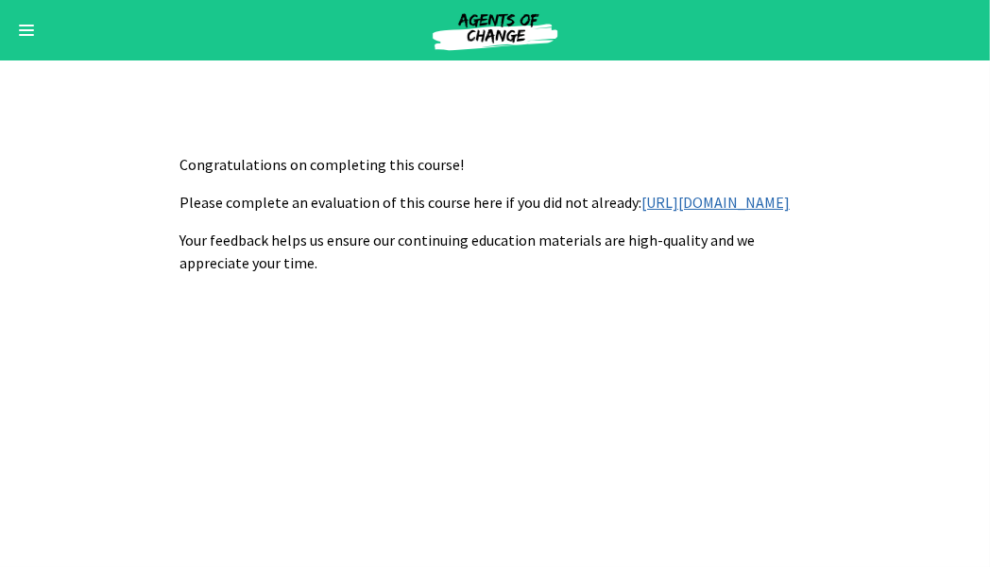
click at [21, 38] on button "Enable menu" at bounding box center [26, 30] width 23 height 23
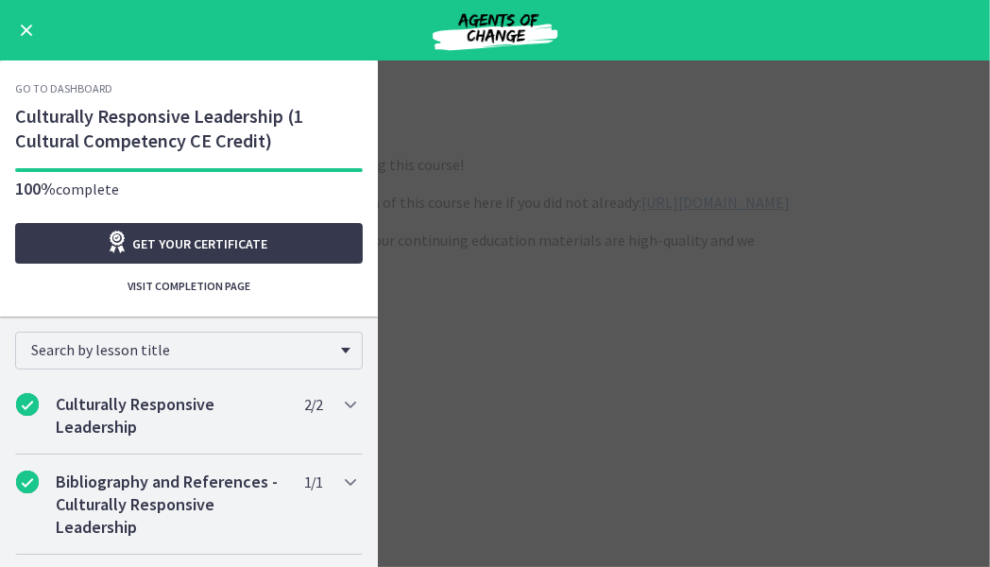
click at [68, 89] on link "Go to Dashboard" at bounding box center [63, 88] width 97 height 15
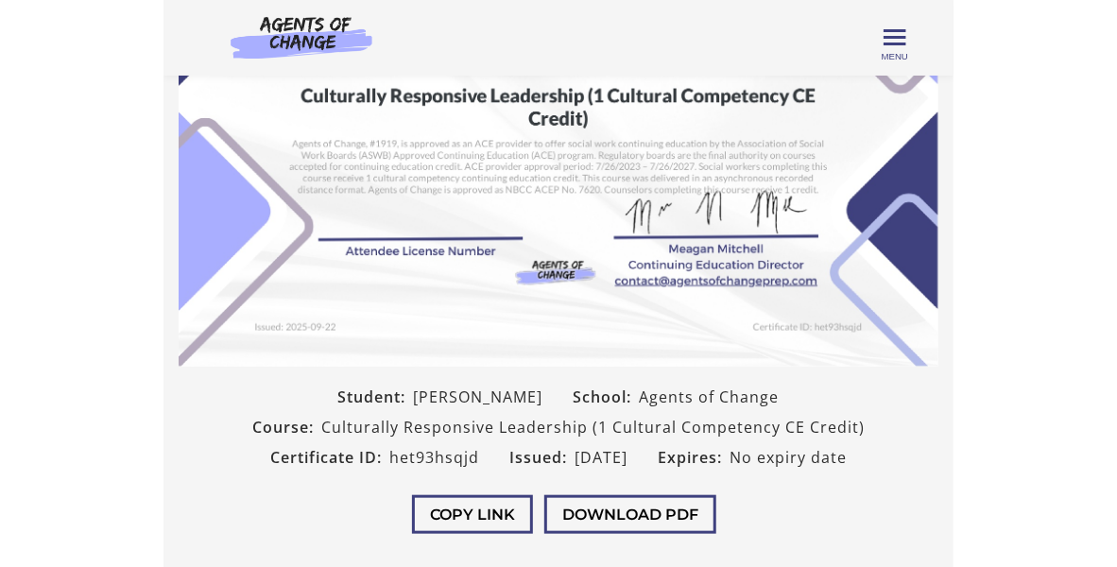
scroll to position [265, 0]
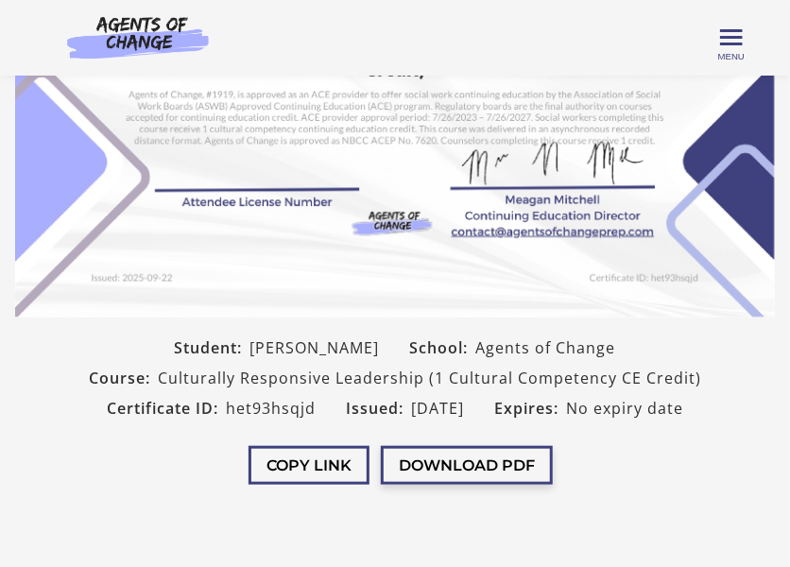
click at [518, 461] on button "Download PDF" at bounding box center [467, 465] width 172 height 39
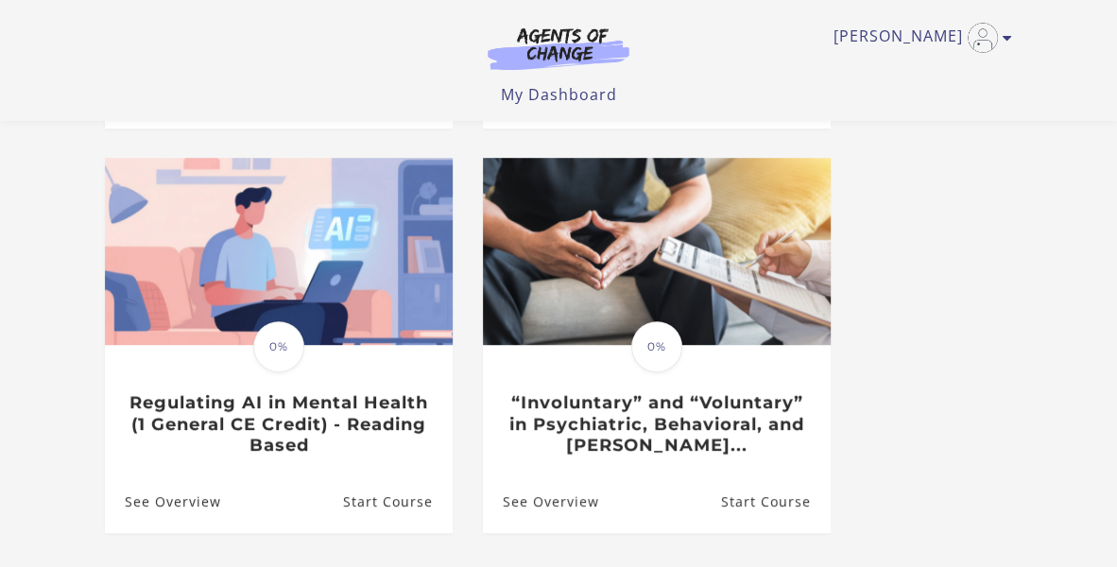
scroll to position [945, 0]
